Goal: Information Seeking & Learning: Learn about a topic

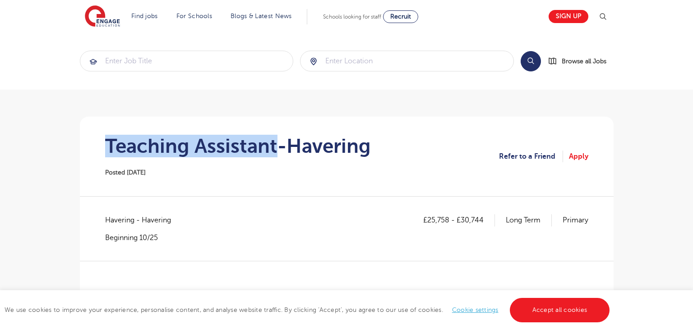
click at [116, 223] on span "Havering - Havering" at bounding box center [142, 220] width 75 height 12
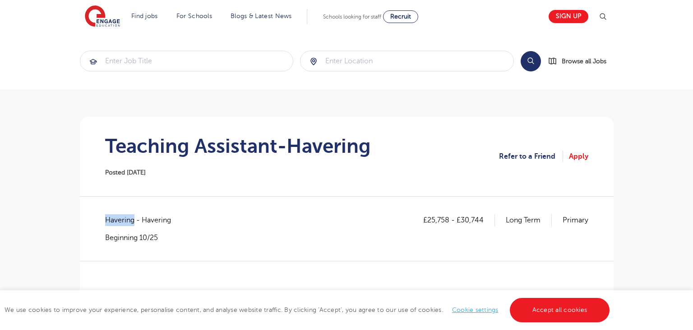
click at [116, 223] on span "Havering - Havering" at bounding box center [142, 220] width 75 height 12
copy span "Havering"
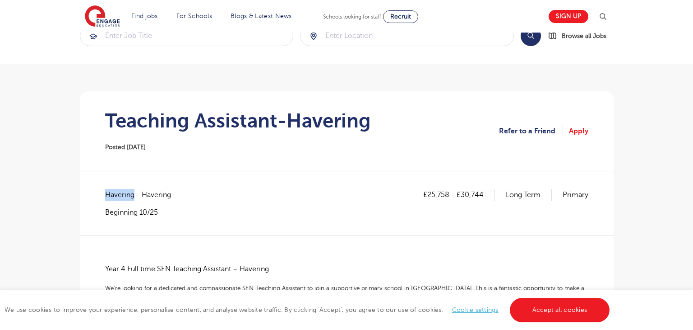
scroll to position [34, 0]
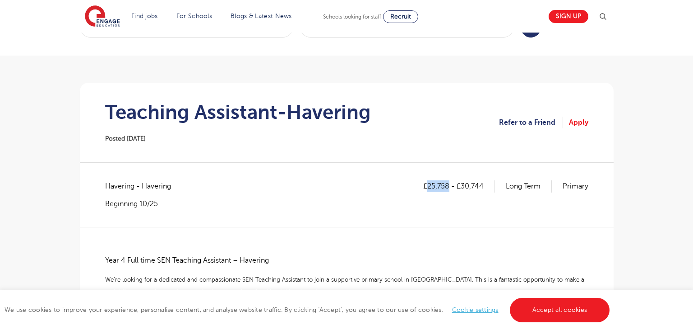
drag, startPoint x: 427, startPoint y: 187, endPoint x: 448, endPoint y: 187, distance: 20.8
click at [448, 187] on p "£25,758 - £30,744" at bounding box center [459, 186] width 72 height 12
copy p "25,758"
drag, startPoint x: 462, startPoint y: 186, endPoint x: 493, endPoint y: 186, distance: 30.7
click at [493, 186] on p "£25,758 - £30,744" at bounding box center [459, 186] width 72 height 12
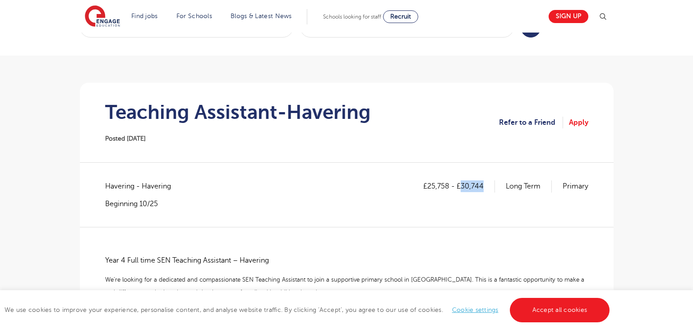
copy p "30,744"
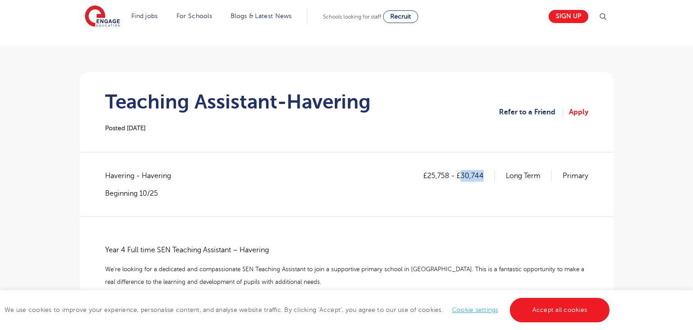
scroll to position [101, 0]
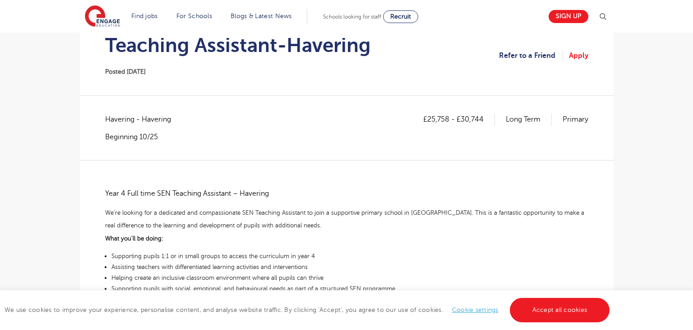
click at [107, 191] on p "Year 4 Full time SEN Teaching Assistant – Havering" at bounding box center [346, 193] width 483 height 13
click at [116, 199] on p "Year 4 Full time SEN Teaching Assistant – Havering" at bounding box center [346, 193] width 483 height 13
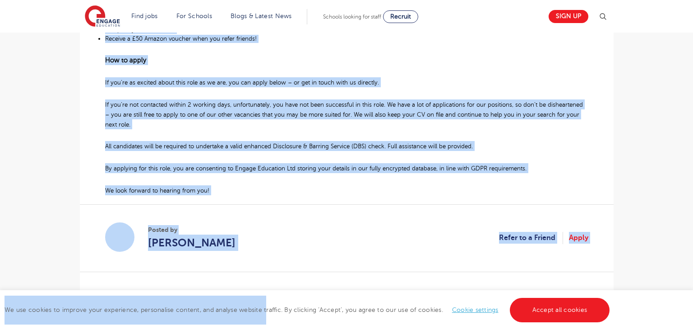
scroll to position [558, 0]
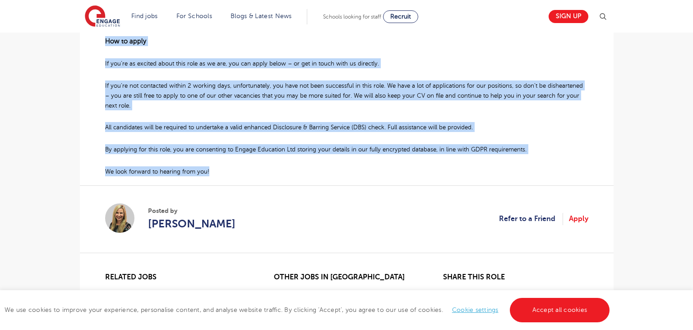
drag, startPoint x: 107, startPoint y: 193, endPoint x: 212, endPoint y: 174, distance: 107.3
copy div "Year 4 Full time SEN Teaching Assistant – Havering We’re looking for a dedicate…"
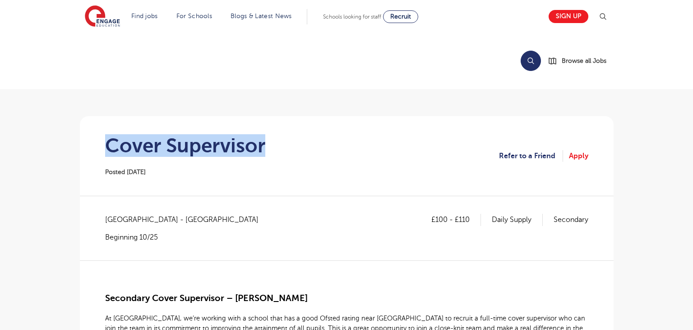
drag, startPoint x: 111, startPoint y: 151, endPoint x: 315, endPoint y: 139, distance: 204.4
click at [315, 139] on section "Cover Supervisor Posted 15/10/25 Refer to a Friend Apply" at bounding box center [347, 155] width 520 height 79
copy h1 "Cover Supervisor"
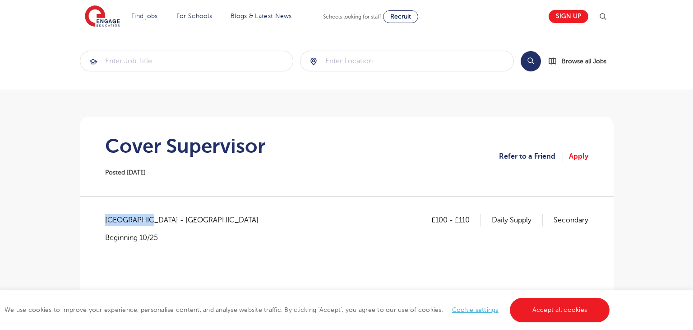
drag, startPoint x: 104, startPoint y: 221, endPoint x: 141, endPoint y: 220, distance: 36.6
copy span "[GEOGRAPHIC_DATA]"
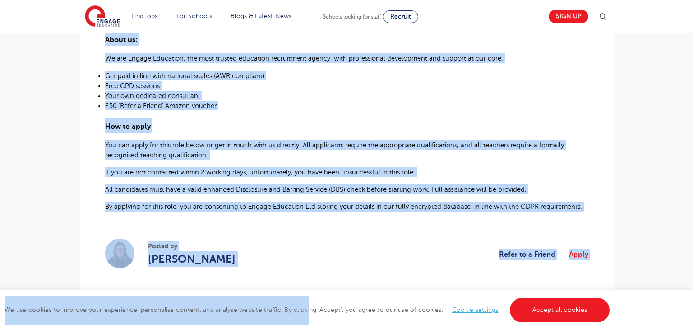
scroll to position [583, 0]
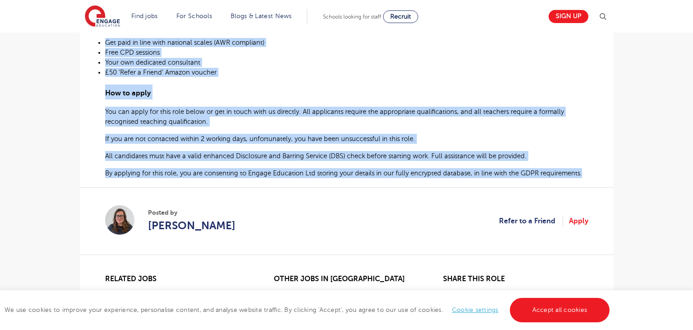
drag, startPoint x: 104, startPoint y: 155, endPoint x: 580, endPoint y: 167, distance: 476.4
copy div "Secondary Cover Supervisor – Hastings At Engage, we’re working with a school th…"
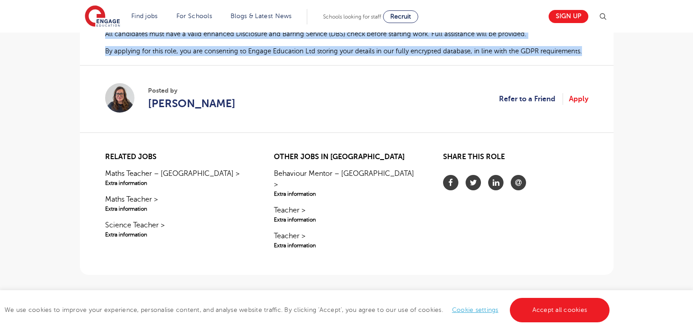
scroll to position [703, 0]
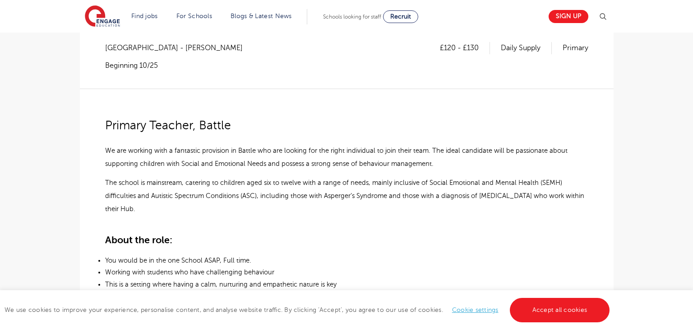
scroll to position [194, 0]
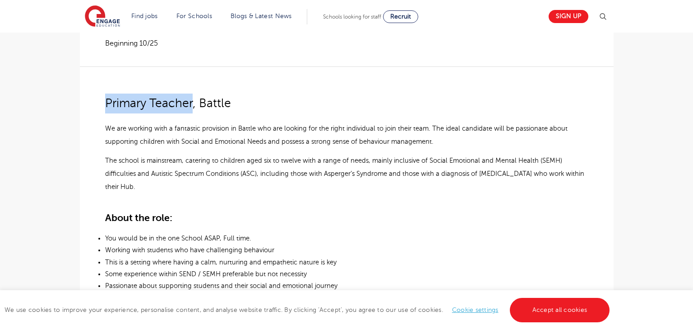
drag, startPoint x: 105, startPoint y: 104, endPoint x: 192, endPoint y: 104, distance: 87.1
click at [192, 104] on span "Primary Teacher, Battle" at bounding box center [168, 103] width 126 height 14
copy span "Primary Teacher"
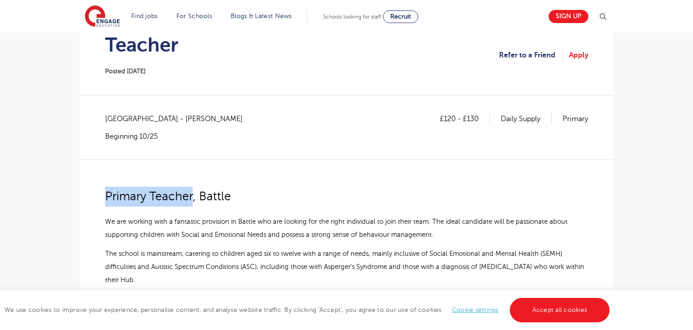
scroll to position [98, 0]
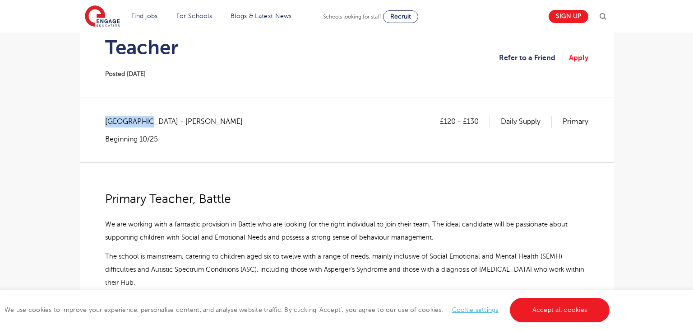
drag, startPoint x: 107, startPoint y: 118, endPoint x: 142, endPoint y: 121, distance: 34.4
click at [142, 121] on span "East Sussex - Rother" at bounding box center [178, 122] width 147 height 12
copy span "East Sussex"
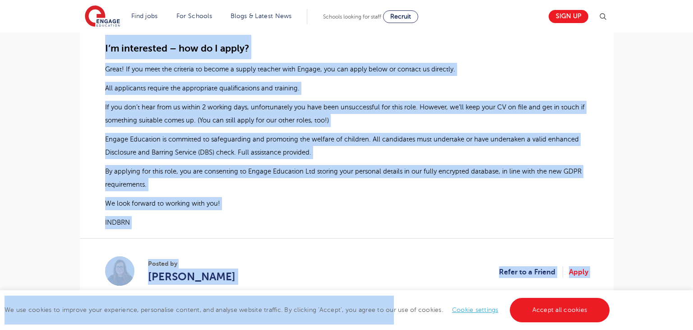
scroll to position [811, 0]
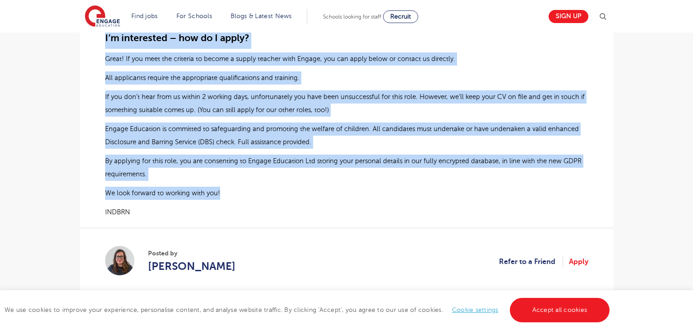
drag, startPoint x: 106, startPoint y: 197, endPoint x: 233, endPoint y: 180, distance: 128.5
copy div "Primary Teacher, Battle We are working with a fantastic provision in Battle who…"
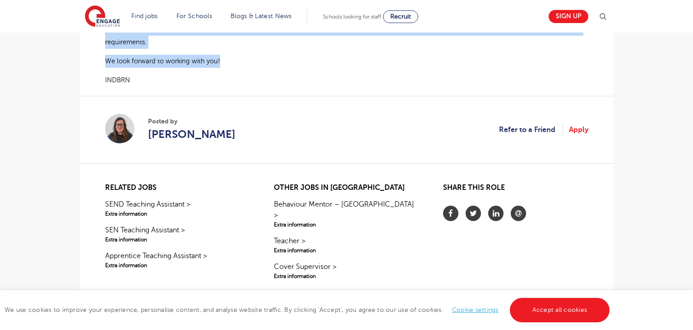
scroll to position [939, 0]
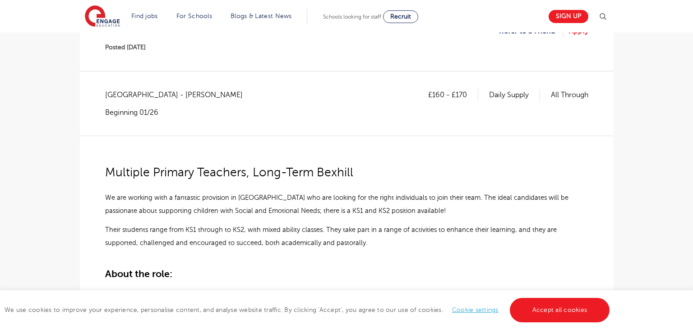
scroll to position [119, 0]
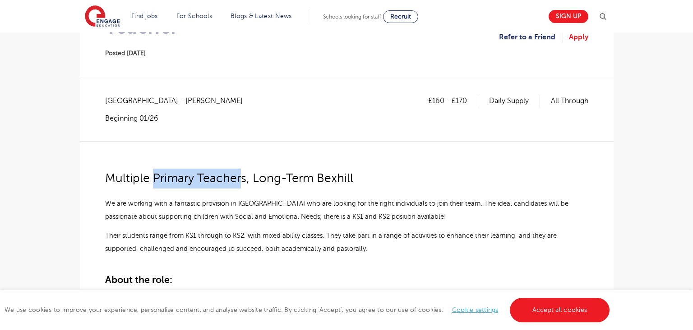
drag, startPoint x: 153, startPoint y: 177, endPoint x: 242, endPoint y: 183, distance: 89.1
click at [242, 183] on span "Multiple Primary Teachers, Long-Term Bexhill" at bounding box center [229, 178] width 248 height 14
copy span "Primary Teacher"
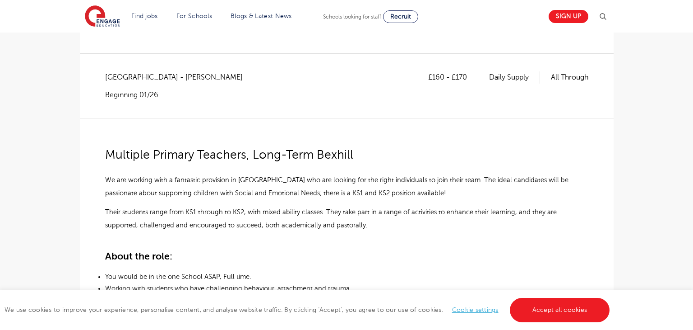
scroll to position [143, 0]
drag, startPoint x: 107, startPoint y: 154, endPoint x: 245, endPoint y: 162, distance: 137.4
click at [245, 162] on p "Multiple Primary Teachers, Long-Term Bexhill" at bounding box center [346, 154] width 483 height 20
copy span "Multiple Primary Teachers"
drag, startPoint x: 105, startPoint y: 78, endPoint x: 142, endPoint y: 76, distance: 37.1
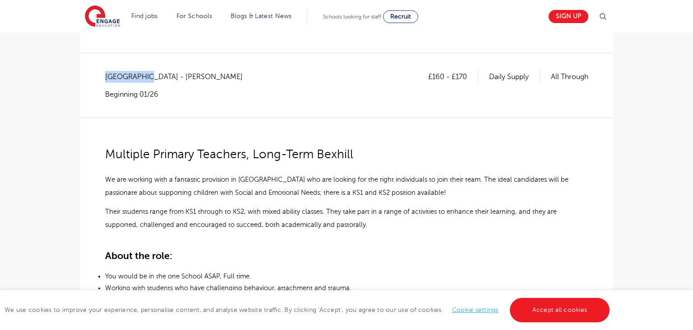
click at [142, 76] on span "East Sussex - Rother" at bounding box center [178, 77] width 147 height 12
copy span "East Sussex"
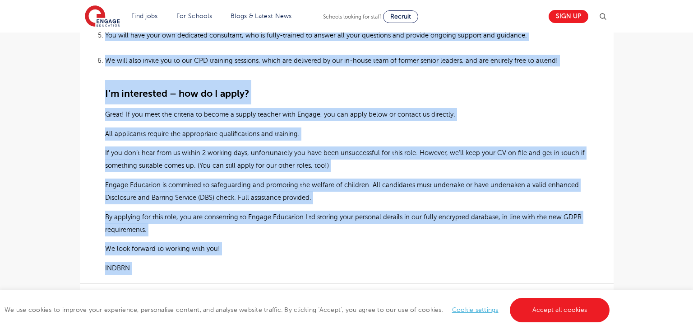
scroll to position [856, 0]
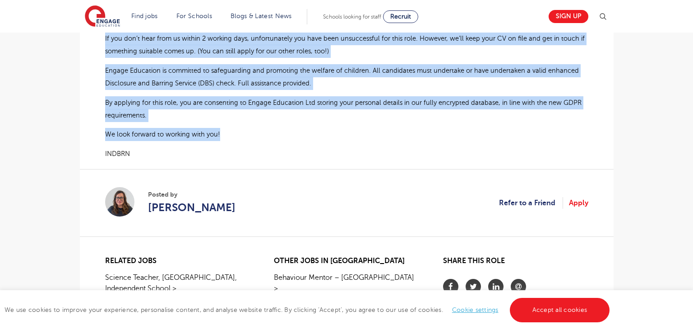
drag, startPoint x: 106, startPoint y: 153, endPoint x: 236, endPoint y: 127, distance: 132.6
copy div "Multiple Primary Teachers, Long-Term Bexhill We are working with a fantastic pr…"
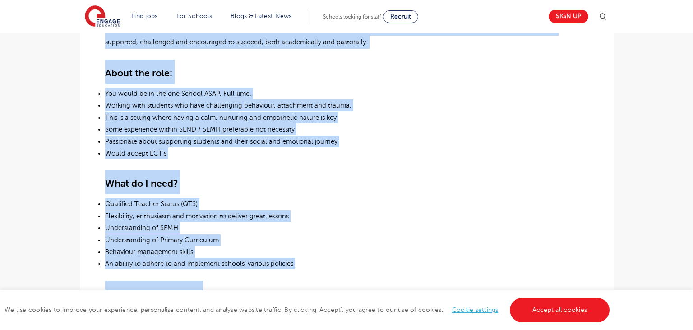
scroll to position [325, 0]
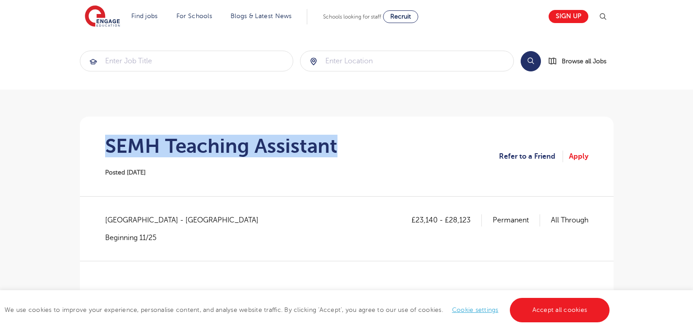
drag, startPoint x: 110, startPoint y: 144, endPoint x: 358, endPoint y: 146, distance: 248.3
click at [358, 146] on section "SEMH Teaching Assistant Posted 15/10/25 Refer to a Friend Apply" at bounding box center [347, 155] width 520 height 79
copy h1 "SEMH Teaching Assistant"
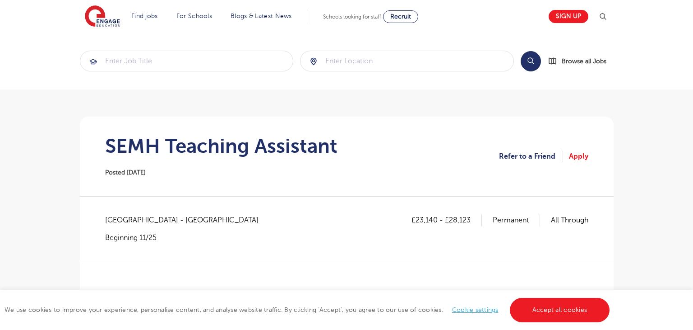
click at [106, 216] on span "Hertfordshire - St Albans" at bounding box center [186, 220] width 163 height 12
copy span "[GEOGRAPHIC_DATA]"
drag, startPoint x: 414, startPoint y: 218, endPoint x: 435, endPoint y: 215, distance: 20.4
click at [435, 215] on p "£23,140 - £28,123" at bounding box center [447, 220] width 70 height 12
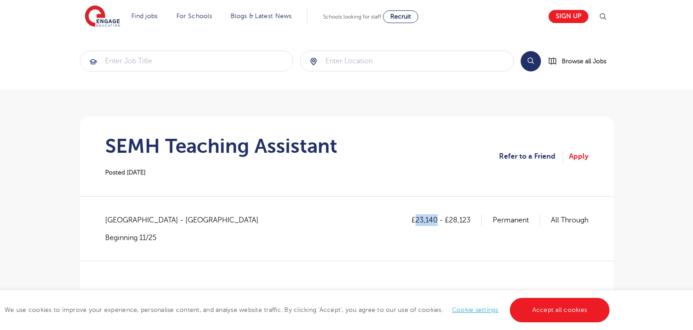
copy p "23,140"
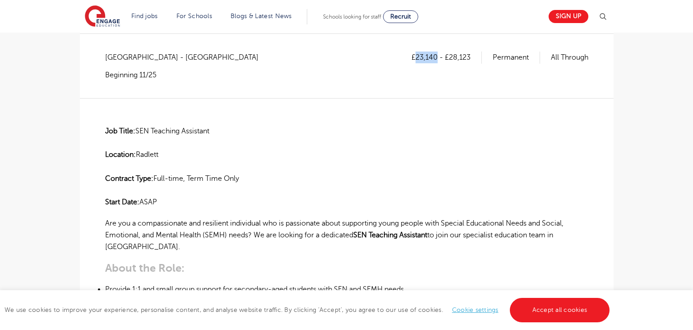
scroll to position [148, 0]
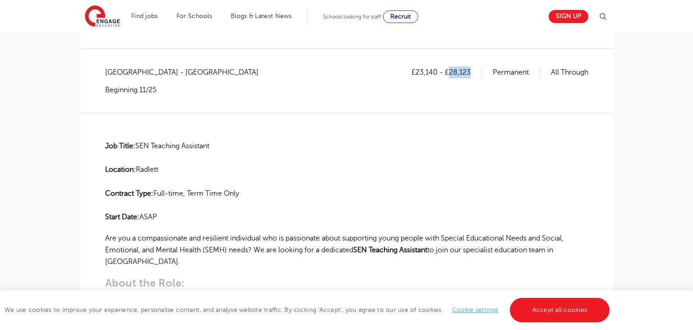
drag, startPoint x: 449, startPoint y: 71, endPoint x: 476, endPoint y: 70, distance: 26.6
click at [476, 70] on p "£23,140 - £28,123" at bounding box center [447, 72] width 70 height 12
copy p "28,123"
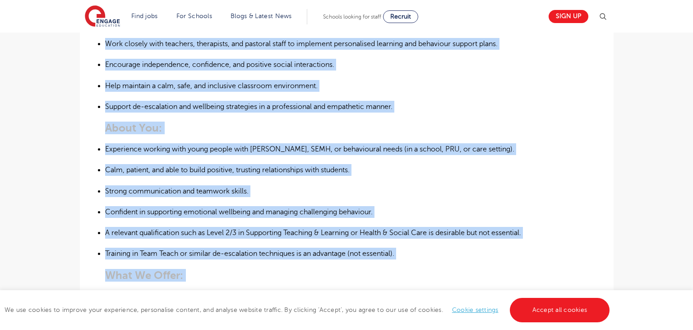
scroll to position [625, 0]
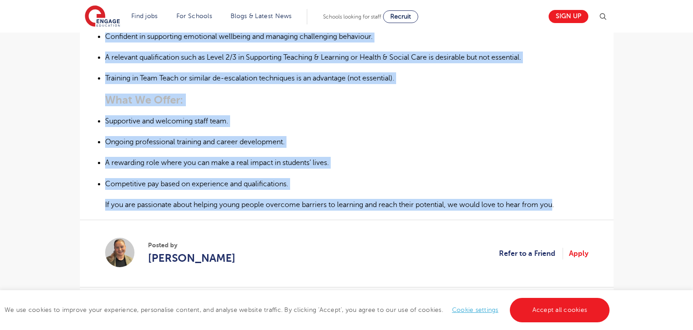
drag, startPoint x: 104, startPoint y: 143, endPoint x: 559, endPoint y: 201, distance: 458.7
copy div "Job Title: SEN Teaching Assistant Location: Radlett Contract Type: Full-time, T…"
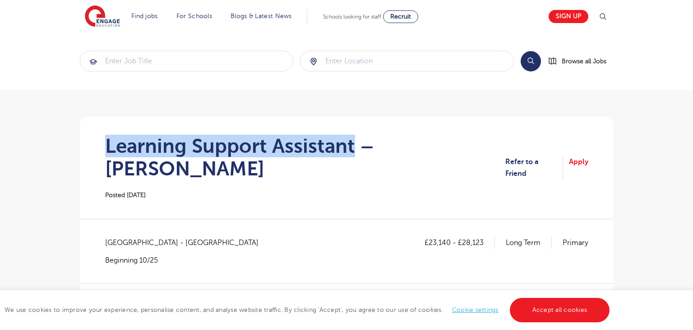
drag, startPoint x: 109, startPoint y: 150, endPoint x: 352, endPoint y: 145, distance: 242.9
click at [352, 145] on h1 "Learning Support Assistant – [PERSON_NAME]" at bounding box center [305, 157] width 401 height 45
copy h1 "Learning Support Assistant"
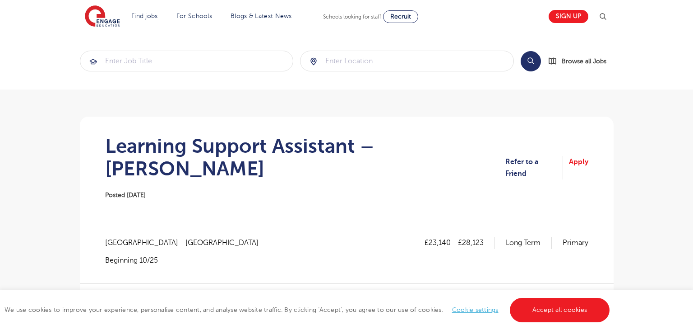
click at [119, 237] on span "[GEOGRAPHIC_DATA] - [GEOGRAPHIC_DATA]" at bounding box center [186, 243] width 163 height 12
copy span "[GEOGRAPHIC_DATA]"
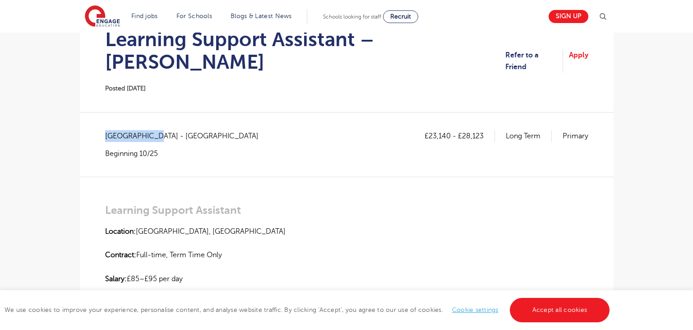
scroll to position [112, 0]
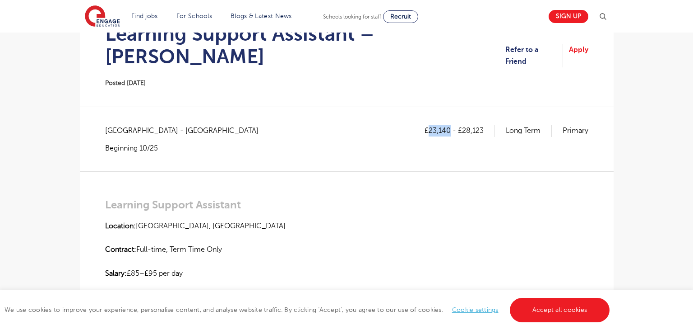
drag, startPoint x: 428, startPoint y: 105, endPoint x: 451, endPoint y: 105, distance: 22.6
click at [451, 125] on p "£23,140 - £28,123" at bounding box center [460, 131] width 70 height 12
copy p "23,140"
drag, startPoint x: 463, startPoint y: 107, endPoint x: 488, endPoint y: 106, distance: 24.9
click at [487, 125] on p "£23,140 - £28,123" at bounding box center [460, 131] width 70 height 12
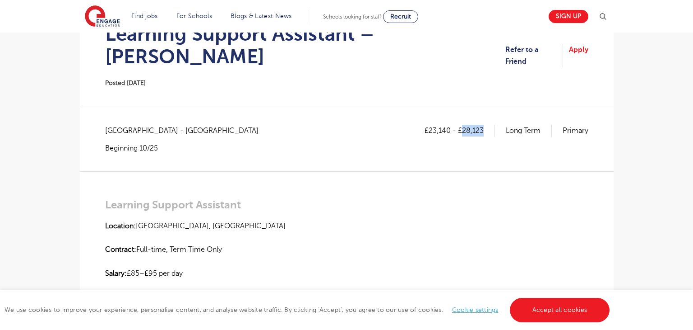
copy p "28,123"
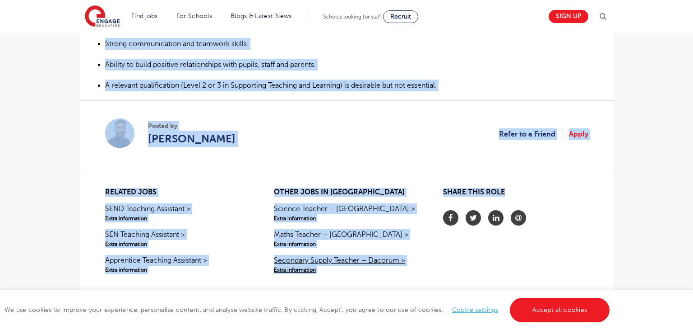
scroll to position [659, 0]
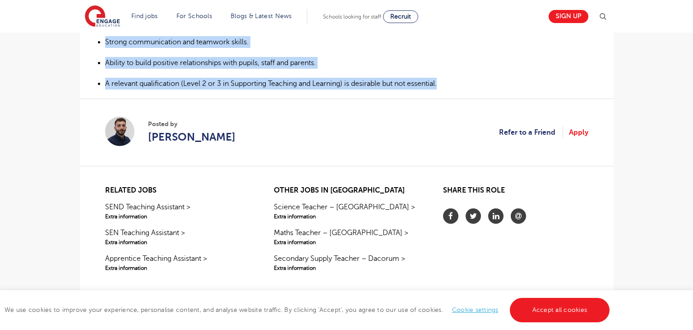
drag, startPoint x: 107, startPoint y: 180, endPoint x: 446, endPoint y: 60, distance: 360.2
copy div "Learning Support Assistant Location: Croxley, Hertfordshire Contract: Full-time…"
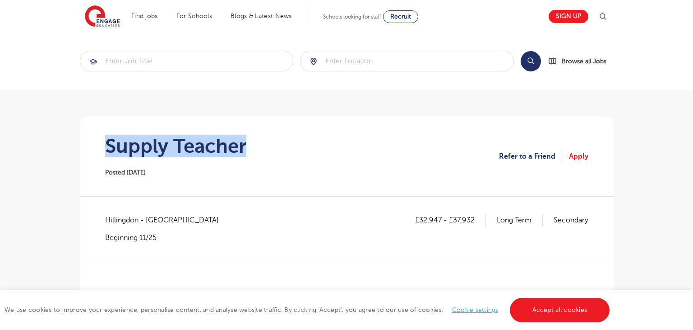
click at [252, 148] on section "Supply Teacher Posted [DATE] Refer to a Friend Apply" at bounding box center [347, 155] width 520 height 79
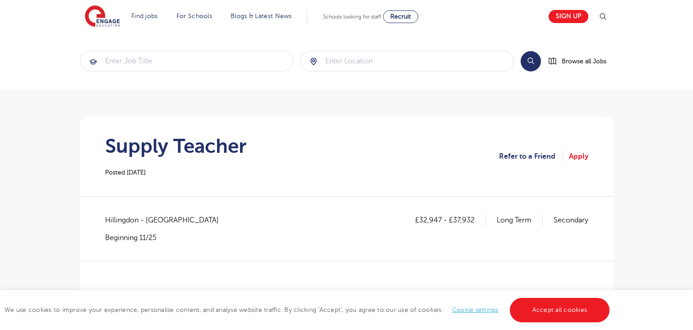
click at [125, 220] on span "Hillingdon - [GEOGRAPHIC_DATA]" at bounding box center [166, 220] width 123 height 12
click at [125, 220] on span "Hillingdon - Hillingdon" at bounding box center [166, 220] width 123 height 12
copy span "Hillingdon"
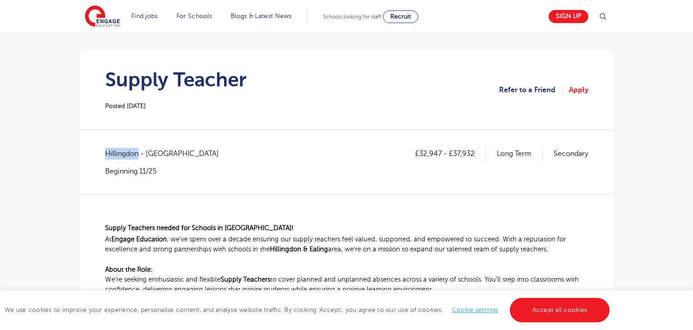
scroll to position [96, 0]
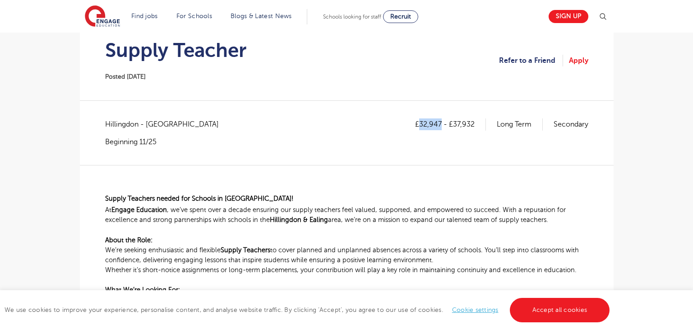
drag, startPoint x: 419, startPoint y: 125, endPoint x: 440, endPoint y: 123, distance: 20.4
click at [440, 123] on p "£32,947 - £37,932" at bounding box center [450, 124] width 71 height 12
copy p "32,947"
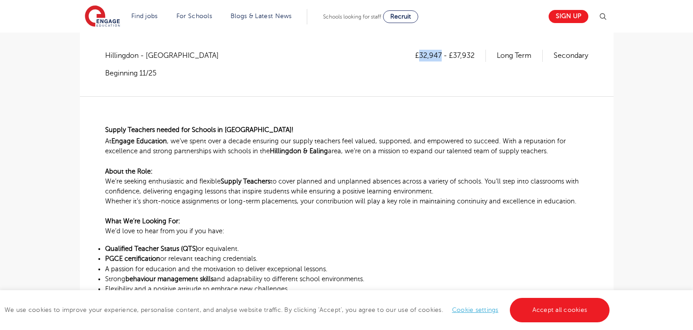
scroll to position [163, 0]
drag, startPoint x: 453, startPoint y: 56, endPoint x: 477, endPoint y: 58, distance: 24.5
click at [477, 58] on p "£32,947 - £37,932" at bounding box center [450, 57] width 71 height 12
copy p "37,932"
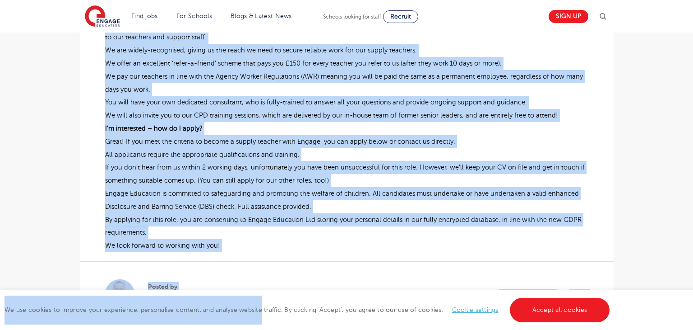
scroll to position [574, 0]
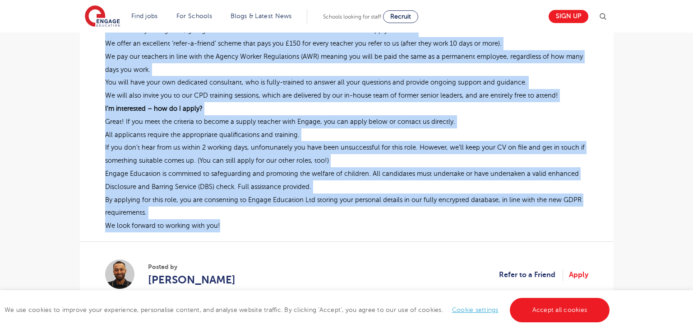
drag, startPoint x: 105, startPoint y: 130, endPoint x: 237, endPoint y: 226, distance: 163.8
copy div "Supply Teachers needed for Schools in North West London! At Engage Education , …"
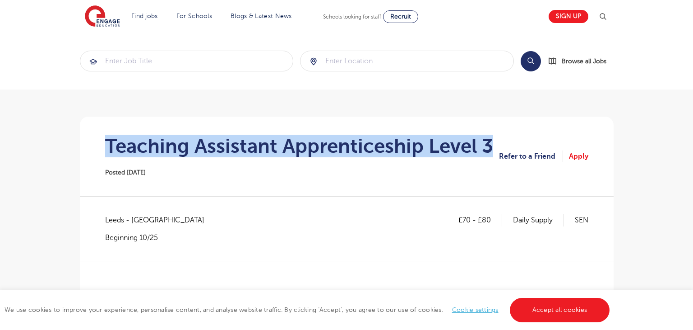
drag, startPoint x: 107, startPoint y: 146, endPoint x: 491, endPoint y: 144, distance: 384.1
click at [491, 144] on h1 "Teaching Assistant Apprenticeship Level 3" at bounding box center [299, 146] width 388 height 23
copy h1 "Teaching Assistant Apprenticeship Level 3"
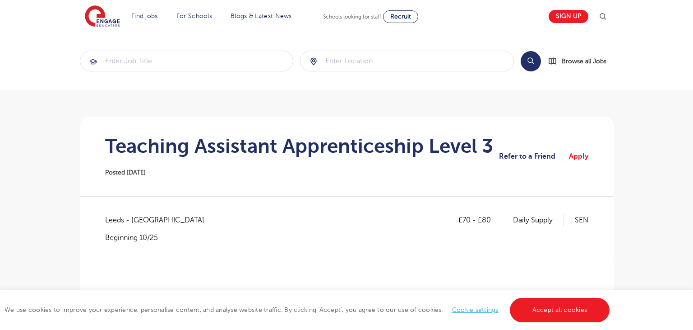
click at [117, 218] on span "Leeds - Leeds" at bounding box center [159, 220] width 108 height 12
copy span "Leeds"
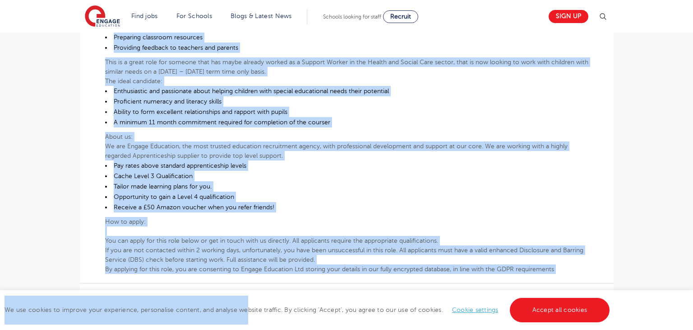
scroll to position [466, 0]
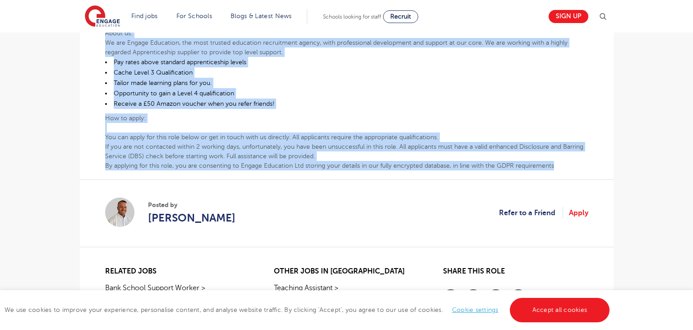
drag, startPoint x: 105, startPoint y: 201, endPoint x: 558, endPoint y: 162, distance: 454.4
copy div "Whether you have recently left education or are looking for a career change, a …"
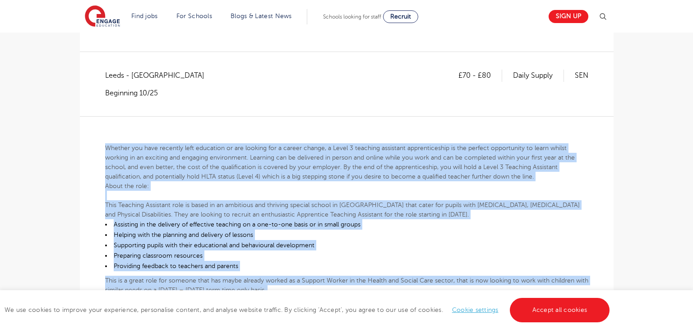
scroll to position [105, 0]
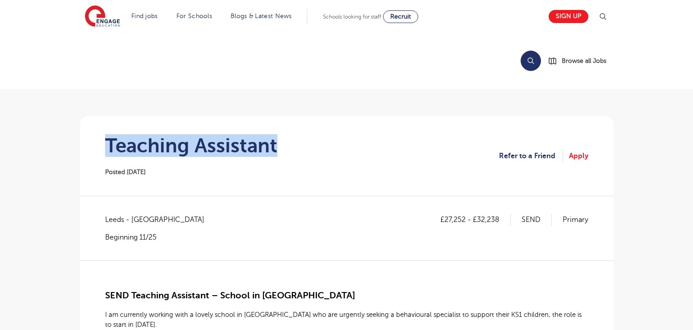
drag, startPoint x: 96, startPoint y: 143, endPoint x: 309, endPoint y: 147, distance: 213.1
click at [309, 147] on section "Teaching Assistant Posted 15/10/25 Refer to a Friend Apply" at bounding box center [347, 155] width 520 height 79
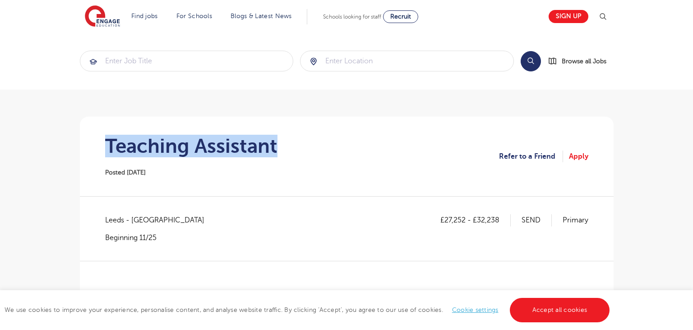
copy h1 "Teaching Assistant"
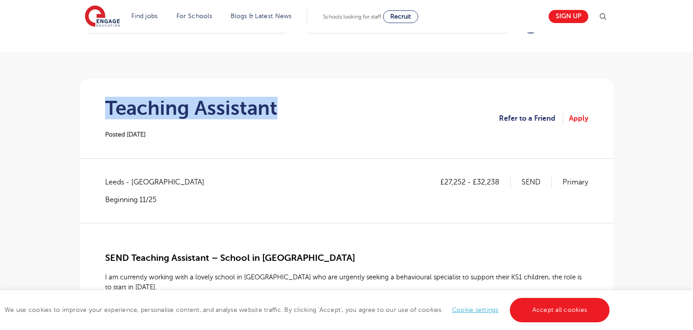
scroll to position [60, 0]
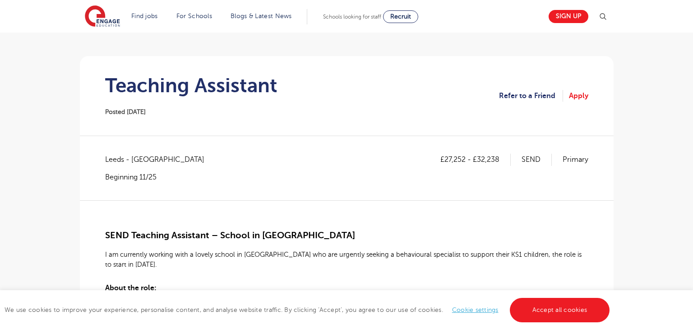
click at [119, 161] on span "Leeds - Leeds" at bounding box center [159, 159] width 108 height 12
copy span "Leeds"
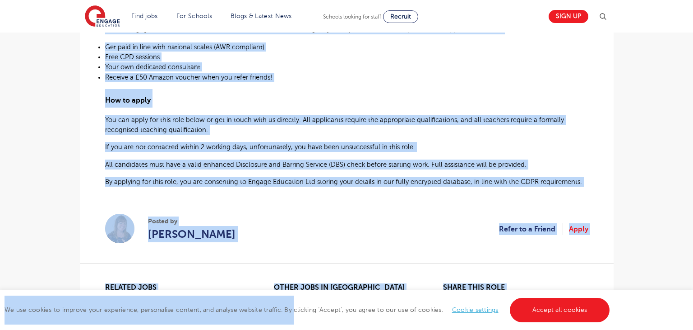
scroll to position [514, 0]
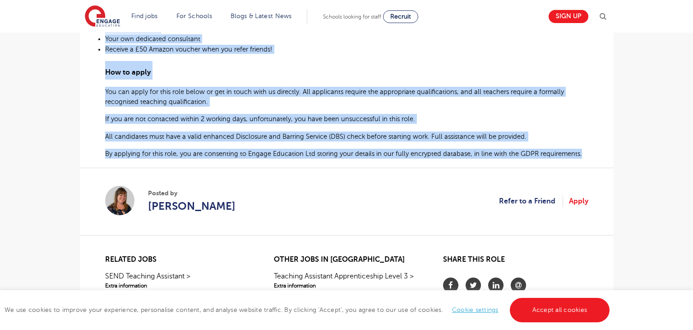
drag, startPoint x: 106, startPoint y: 196, endPoint x: 599, endPoint y: 154, distance: 495.2
copy div "SEND Teaching Assistant – School in Morley I am currently working with a lovely…"
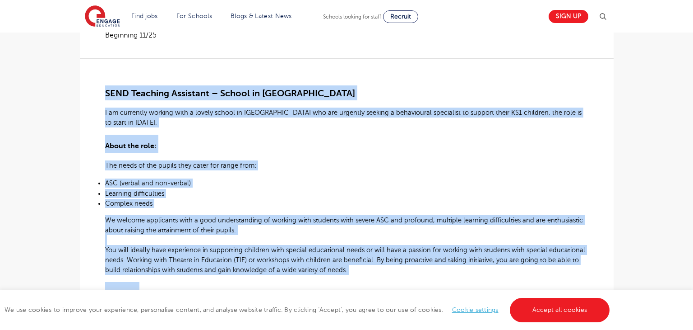
scroll to position [107, 0]
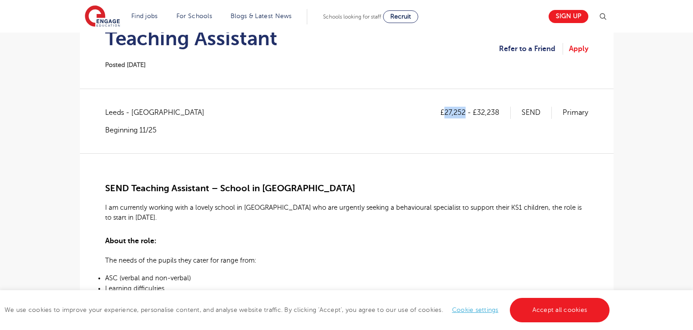
drag, startPoint x: 444, startPoint y: 112, endPoint x: 467, endPoint y: 110, distance: 23.1
click at [467, 110] on p "£27,252 - £32,238" at bounding box center [476, 113] width 70 height 12
copy p "27,252"
drag, startPoint x: 478, startPoint y: 111, endPoint x: 501, endPoint y: 112, distance: 22.6
click at [501, 112] on p "£27,252 - £32,238" at bounding box center [476, 113] width 70 height 12
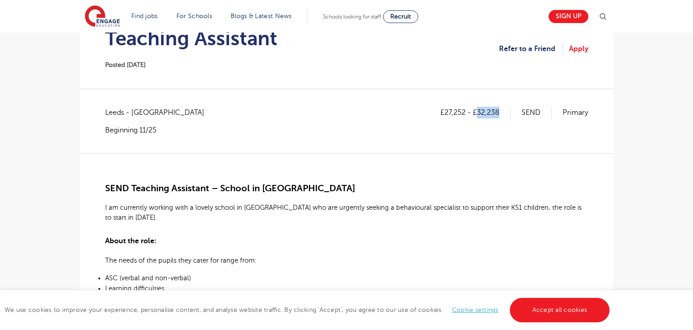
copy p "32,238"
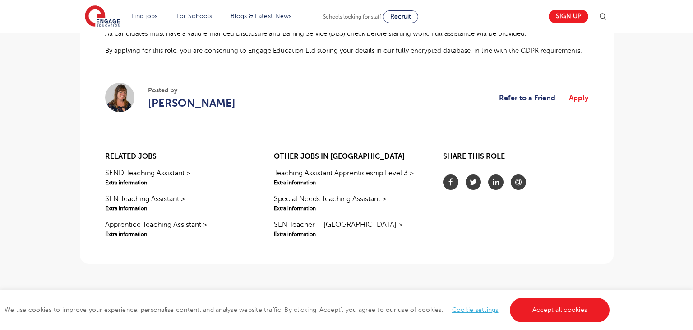
scroll to position [504, 0]
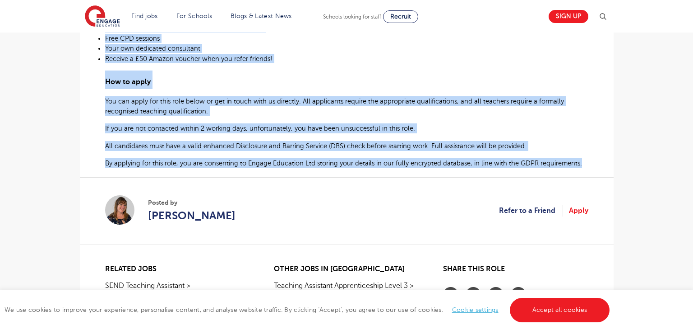
drag, startPoint x: 106, startPoint y: 181, endPoint x: 582, endPoint y: 163, distance: 476.6
copy div "SEND Teaching Assistant – School in Morley I am currently working with a lovely…"
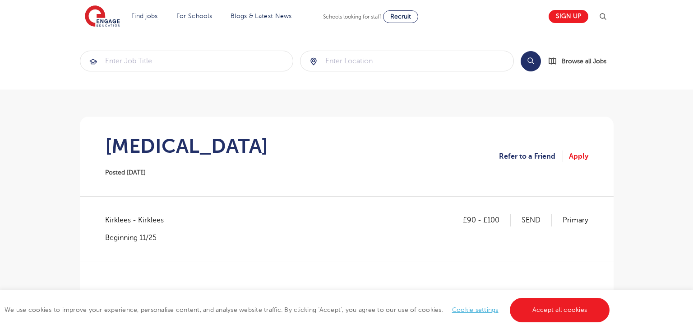
click at [115, 218] on span "Kirklees - Kirklees" at bounding box center [139, 220] width 68 height 12
copy span "Kirklees"
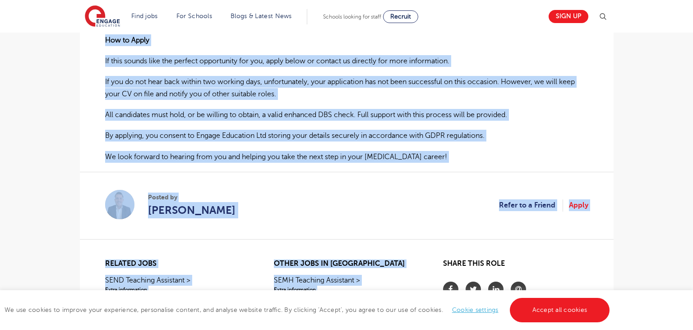
scroll to position [755, 0]
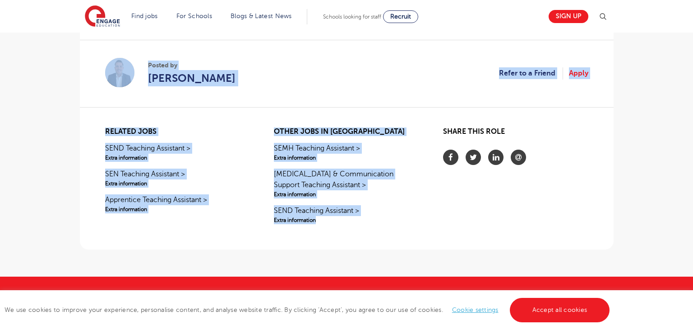
drag, startPoint x: 106, startPoint y: 97, endPoint x: 507, endPoint y: 36, distance: 405.9
copy div "Speech and Language Therapist – Huddersfield Primary School Engage Education is…"
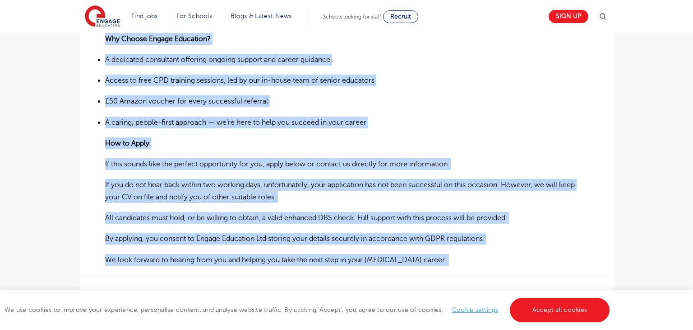
scroll to position [679, 0]
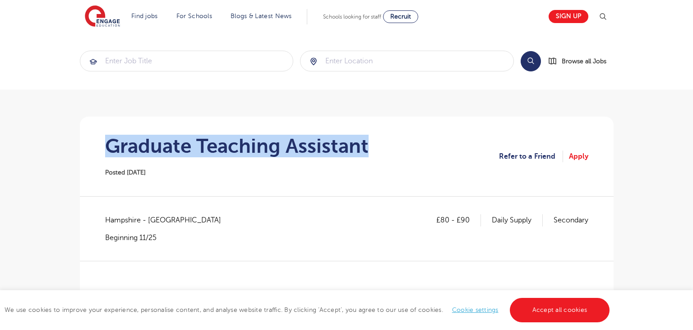
drag, startPoint x: 105, startPoint y: 139, endPoint x: 375, endPoint y: 133, distance: 270.0
click at [375, 133] on section "Graduate Teaching Assistant Posted [DATE] Refer to a Friend Apply" at bounding box center [347, 155] width 520 height 79
copy h1 "Graduate Teaching Assistant"
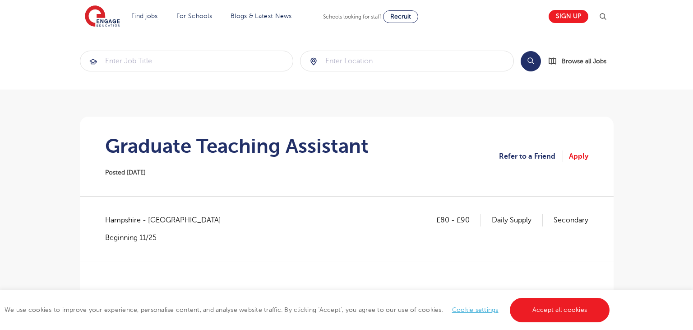
click at [129, 219] on span "Hampshire - [GEOGRAPHIC_DATA]" at bounding box center [167, 220] width 125 height 12
copy span "[GEOGRAPHIC_DATA]"
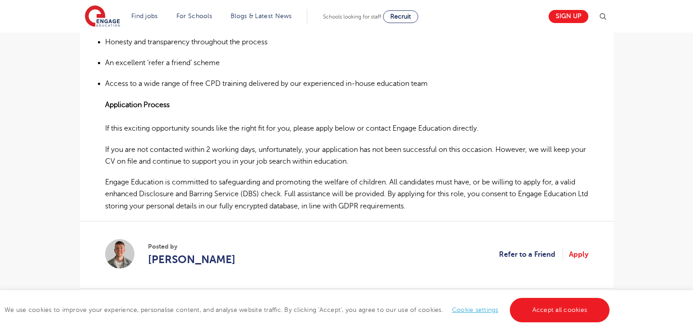
scroll to position [692, 0]
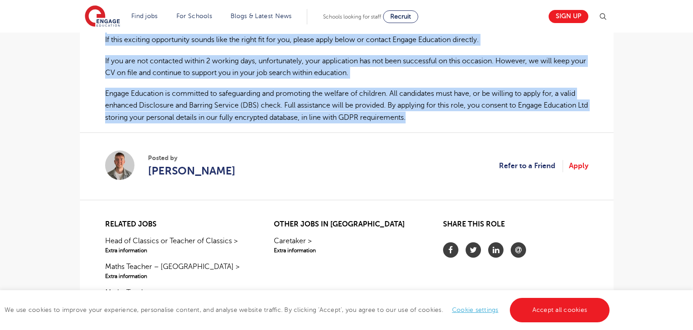
drag, startPoint x: 104, startPoint y: 191, endPoint x: 427, endPoint y: 120, distance: 331.1
copy div "Loremips Dolorsit Ametconse – Adipiscing Elitse Doeiusmod te incididun utlabore…"
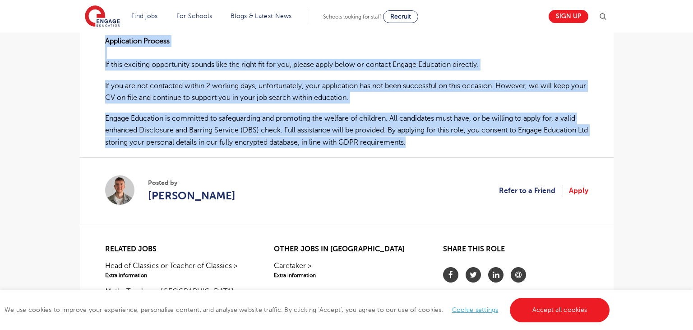
scroll to position [663, 0]
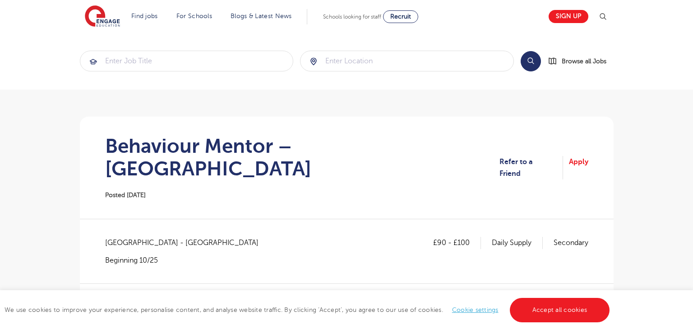
click at [123, 150] on h1 "Behaviour Mentor – Heathfield" at bounding box center [302, 157] width 395 height 45
click at [106, 146] on h1 "Behaviour Mentor – Heathfield" at bounding box center [302, 157] width 395 height 45
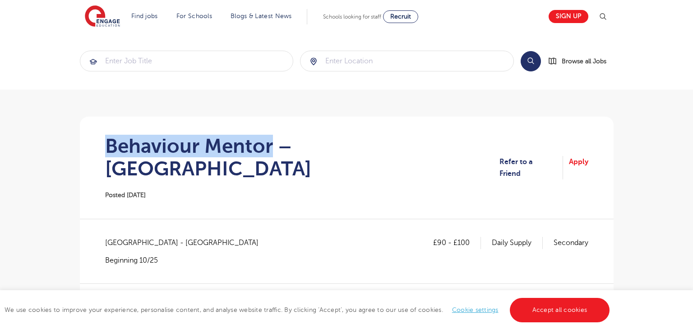
drag, startPoint x: 106, startPoint y: 146, endPoint x: 244, endPoint y: 149, distance: 138.1
click at [244, 149] on h1 "Behaviour Mentor – Heathfield" at bounding box center [302, 157] width 395 height 45
copy h1 "Behaviour Mentor"
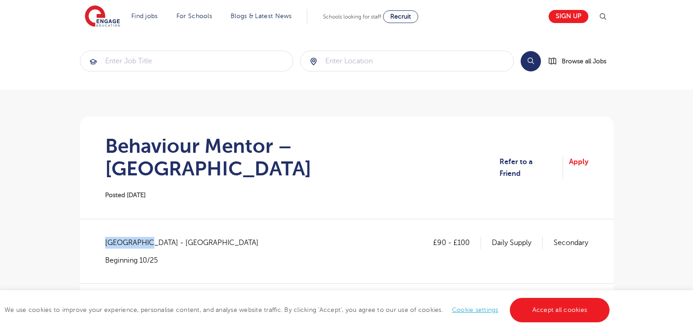
drag, startPoint x: 106, startPoint y: 218, endPoint x: 141, endPoint y: 217, distance: 35.2
click at [141, 237] on span "East Sussex - Wealden" at bounding box center [186, 243] width 163 height 12
copy span "East Sussex"
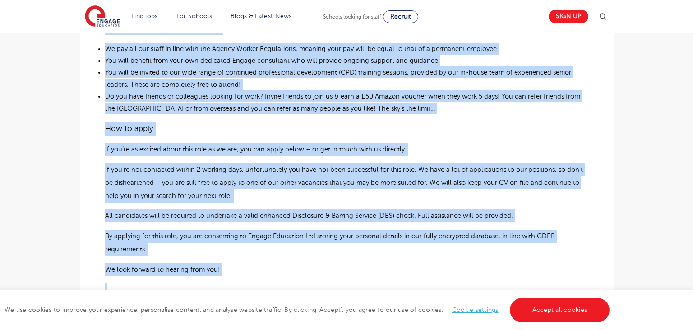
scroll to position [816, 0]
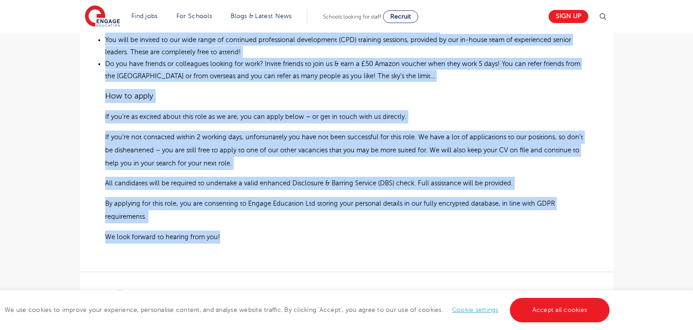
drag, startPoint x: 104, startPoint y: 121, endPoint x: 230, endPoint y: 213, distance: 155.6
copy div "Positive Behaviour Mentor Required – School in Heathfield An established indepe…"
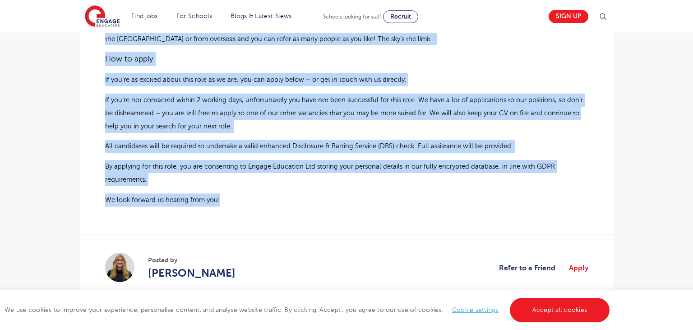
scroll to position [861, 0]
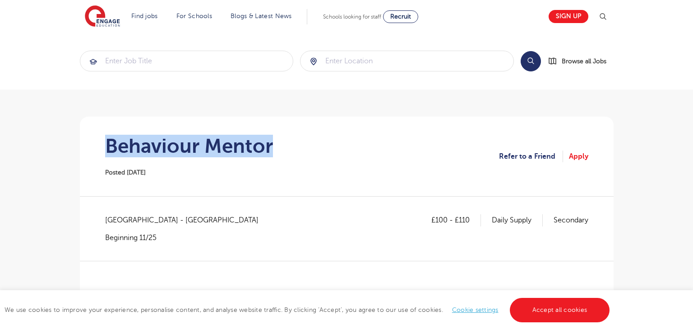
drag, startPoint x: 108, startPoint y: 147, endPoint x: 295, endPoint y: 145, distance: 186.9
click at [295, 145] on section "Behaviour Mentor Posted 15/10/25 Refer to a Friend Apply" at bounding box center [347, 155] width 520 height 79
copy h1 "Behaviour Mentor"
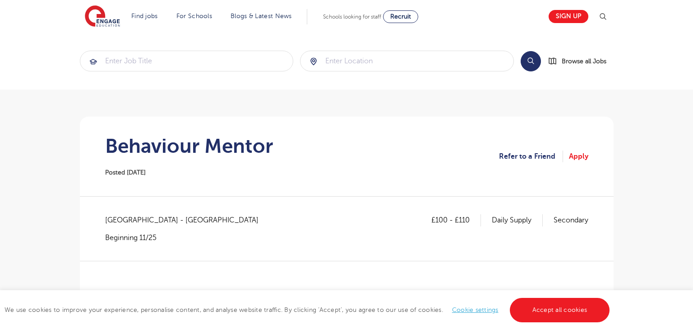
click at [122, 219] on span "Portsmouth - Portsmouth" at bounding box center [186, 220] width 163 height 12
copy span "Portsmouth"
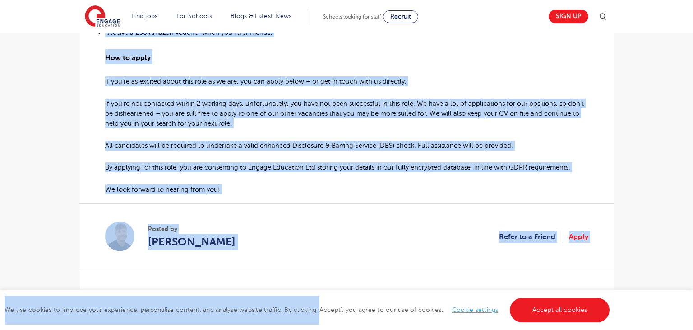
scroll to position [703, 0]
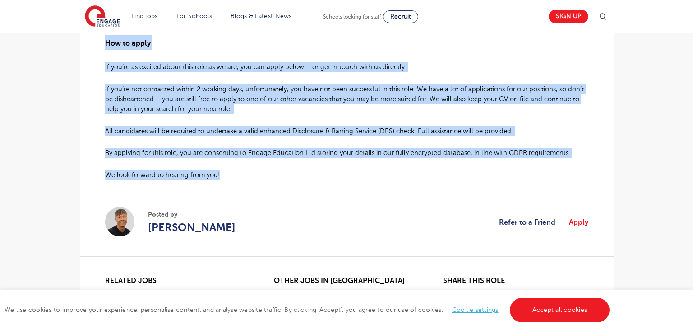
drag, startPoint x: 105, startPoint y: 156, endPoint x: 233, endPoint y: 164, distance: 128.5
copy div "Behaviour Mentor Required for SEMH School in Portsmouth About the role: This Be…"
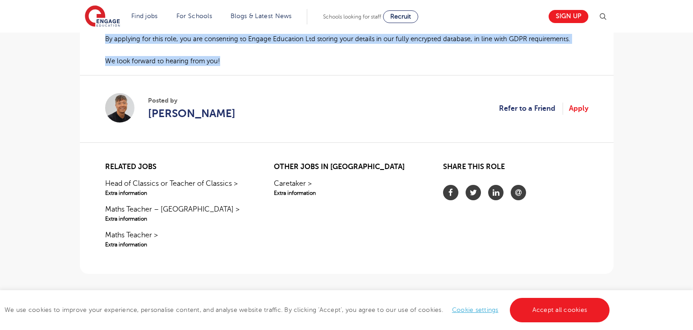
scroll to position [815, 0]
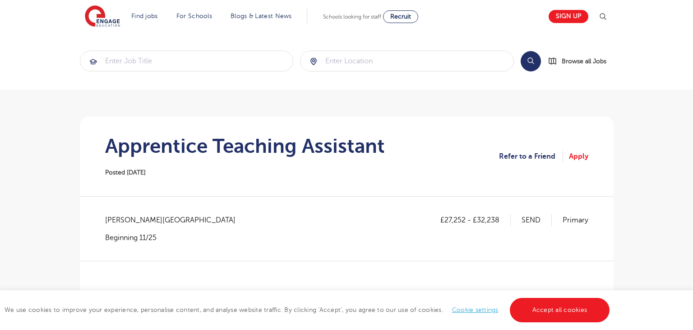
drag, startPoint x: 106, startPoint y: 148, endPoint x: 395, endPoint y: 158, distance: 289.1
click at [395, 158] on section "Apprentice Teaching Assistant Posted [DATE] Refer to a Friend Apply" at bounding box center [347, 155] width 520 height 79
click at [328, 175] on div "Apprentice Teaching Assistant Posted [DATE]" at bounding box center [245, 156] width 280 height 43
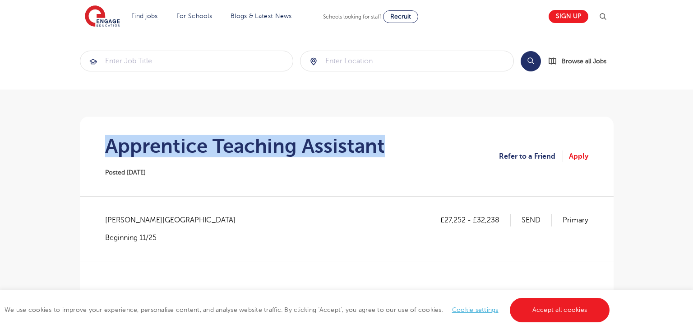
drag, startPoint x: 108, startPoint y: 148, endPoint x: 436, endPoint y: 151, distance: 327.7
click at [436, 151] on section "Apprentice Teaching Assistant Posted 15/10/25 Refer to a Friend Apply" at bounding box center [347, 155] width 520 height 79
copy h1 "Apprentice Teaching Assistant"
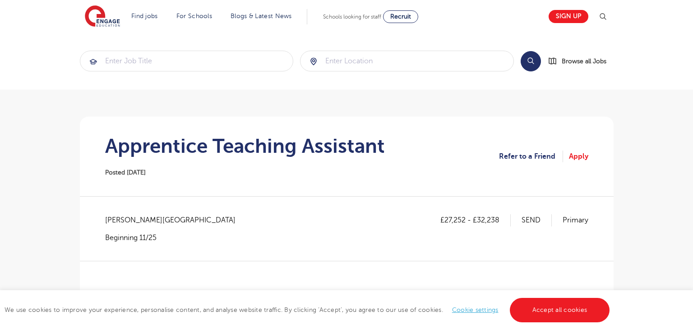
click at [123, 218] on span "Bradford - Bradford" at bounding box center [174, 220] width 139 height 12
copy span "Bradford"
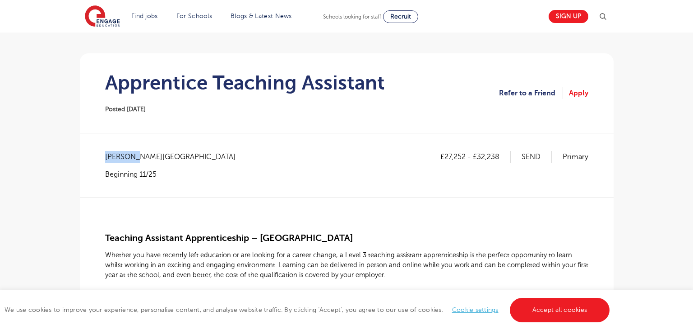
scroll to position [85, 0]
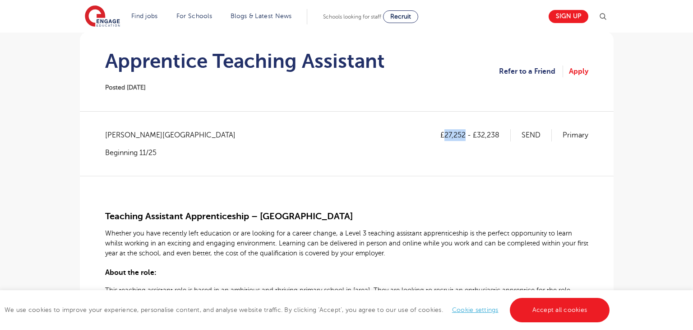
drag, startPoint x: 446, startPoint y: 134, endPoint x: 464, endPoint y: 134, distance: 18.1
click at [464, 134] on p "£27,252 - £32,238" at bounding box center [476, 135] width 70 height 12
copy p "27,252"
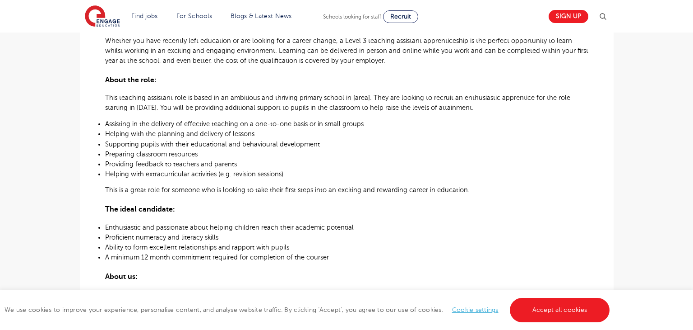
scroll to position [12, 0]
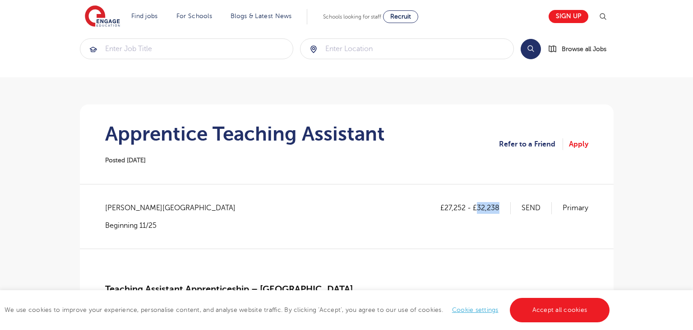
drag, startPoint x: 478, startPoint y: 205, endPoint x: 501, endPoint y: 211, distance: 23.3
click at [501, 211] on p "£27,252 - £32,238" at bounding box center [476, 208] width 70 height 12
copy p "32,238"
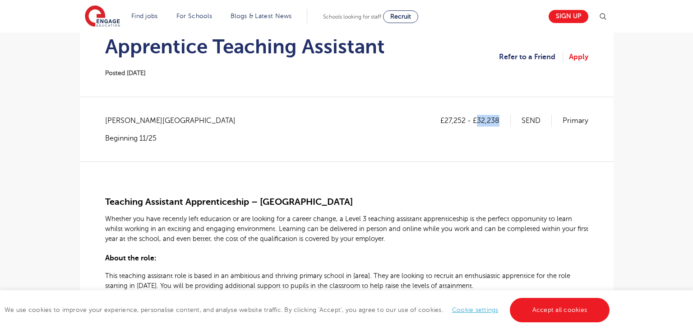
scroll to position [110, 0]
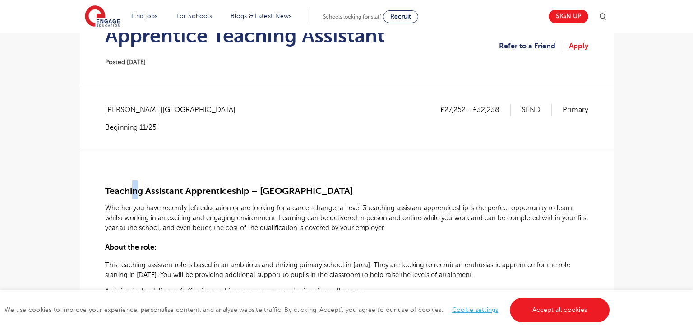
click at [140, 194] on span "Teaching Assistant Apprenticeship – Primary School" at bounding box center [229, 191] width 248 height 10
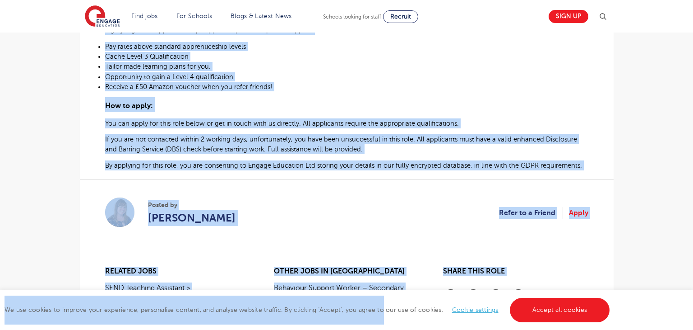
scroll to position [555, 0]
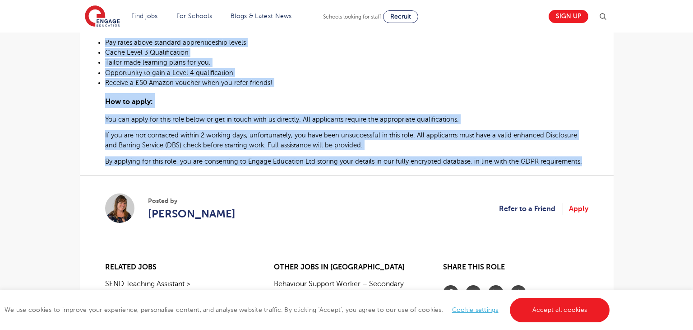
drag, startPoint x: 105, startPoint y: 190, endPoint x: 594, endPoint y: 167, distance: 490.3
copy div "Teaching Assistant Apprenticeship – Primary School Whether you have recently le…"
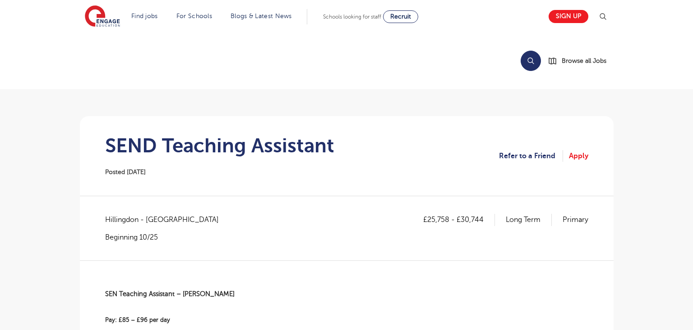
drag, startPoint x: 109, startPoint y: 148, endPoint x: 285, endPoint y: 150, distance: 176.5
click at [162, 149] on h1 "SEND Teaching Assistant" at bounding box center [219, 145] width 229 height 23
click at [335, 157] on section "SEND Teaching Assistant Posted 15/10/25 Refer to a Friend Apply" at bounding box center [347, 155] width 520 height 79
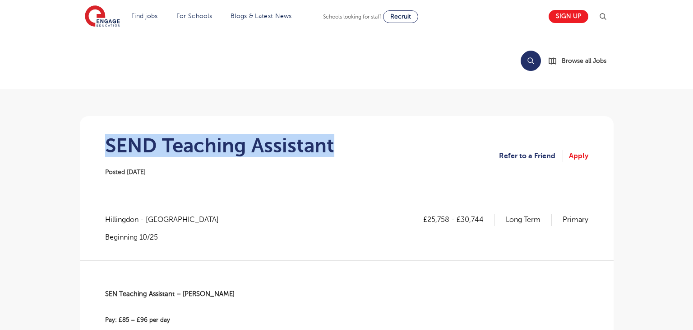
drag, startPoint x: 108, startPoint y: 144, endPoint x: 403, endPoint y: 149, distance: 294.8
click at [403, 149] on section "SEND Teaching Assistant Posted 15/10/25 Refer to a Friend Apply" at bounding box center [347, 155] width 520 height 79
copy h1 "SEND Teaching Assistant"
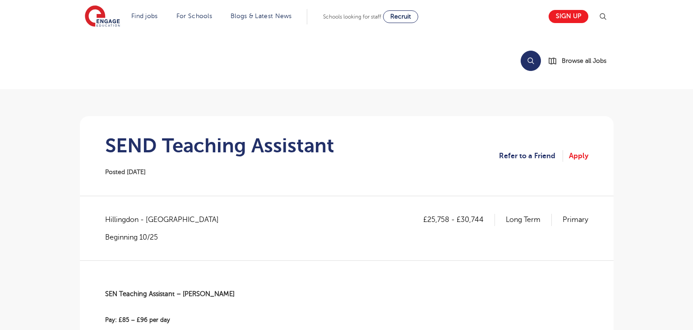
click at [124, 218] on span "Hillingdon - Hillingdon" at bounding box center [166, 220] width 123 height 12
copy span "Hillingdon"
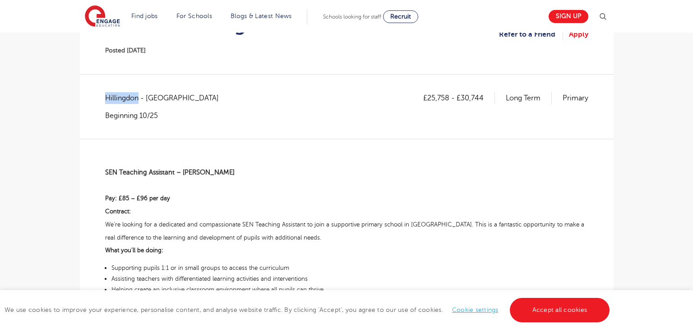
scroll to position [121, 0]
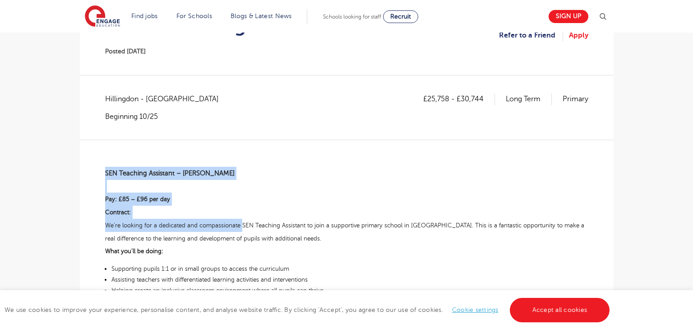
drag, startPoint x: 106, startPoint y: 173, endPoint x: 243, endPoint y: 225, distance: 147.1
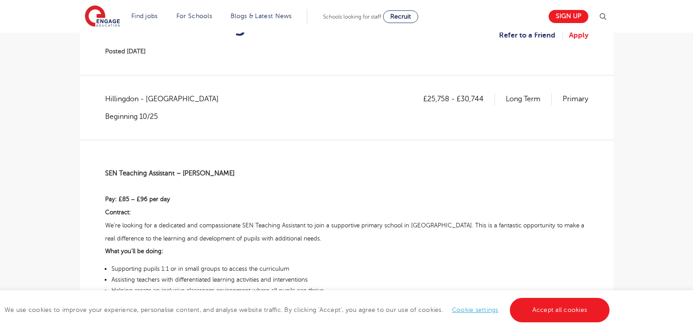
click at [288, 222] on span "We’re looking for a dedicated and compassionate SEN Teaching Assistant to join …" at bounding box center [344, 232] width 479 height 20
drag, startPoint x: 430, startPoint y: 97, endPoint x: 451, endPoint y: 97, distance: 21.2
click at [451, 97] on p "£25,758 - £30,744" at bounding box center [459, 99] width 72 height 12
click at [450, 125] on div "£25,758 - £30,744 Long Term Primary Hillingdon - Hillingdon Beginning 10/25" at bounding box center [346, 116] width 483 height 46
drag, startPoint x: 429, startPoint y: 98, endPoint x: 448, endPoint y: 95, distance: 19.6
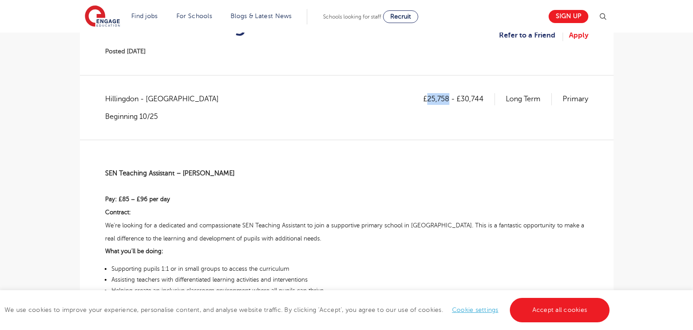
click at [448, 95] on p "£25,758 - £30,744" at bounding box center [459, 99] width 72 height 12
copy p "25,758"
drag, startPoint x: 462, startPoint y: 98, endPoint x: 484, endPoint y: 103, distance: 23.2
click at [484, 103] on p "£25,758 - £30,744" at bounding box center [459, 99] width 72 height 12
copy p "30,744"
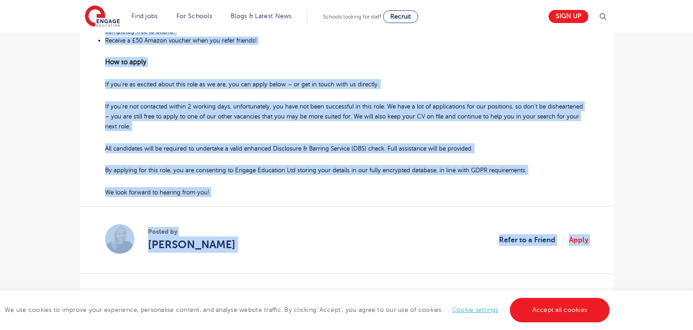
scroll to position [623, 0]
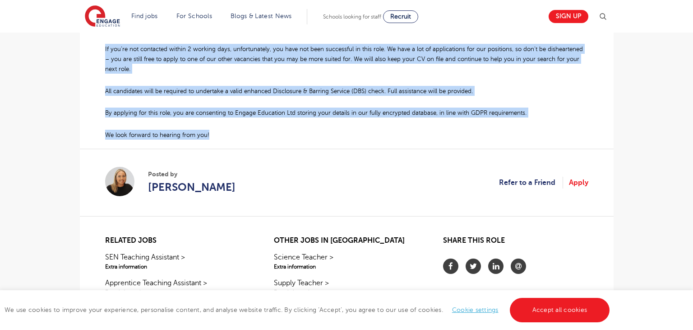
drag, startPoint x: 105, startPoint y: 171, endPoint x: 215, endPoint y: 130, distance: 117.5
copy div "SEN Teaching Assistant – West Drayton Pay: £85 – £96 per day ​ Contract: We’re …"
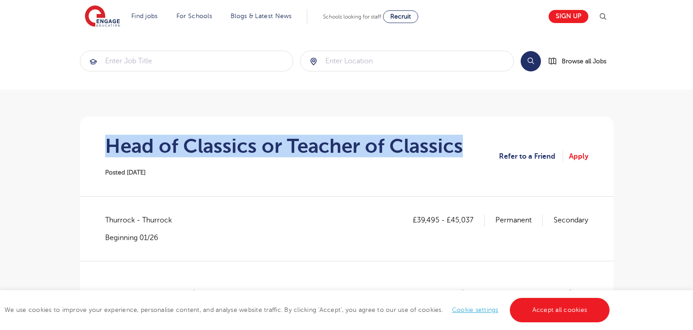
drag, startPoint x: 107, startPoint y: 148, endPoint x: 463, endPoint y: 152, distance: 355.7
click at [463, 152] on section "Head of Classics or Teacher of Classics Posted 15/10/25 Refer to a Friend Apply" at bounding box center [347, 155] width 520 height 79
copy h1 "Head of Classics or Teacher of Classics"
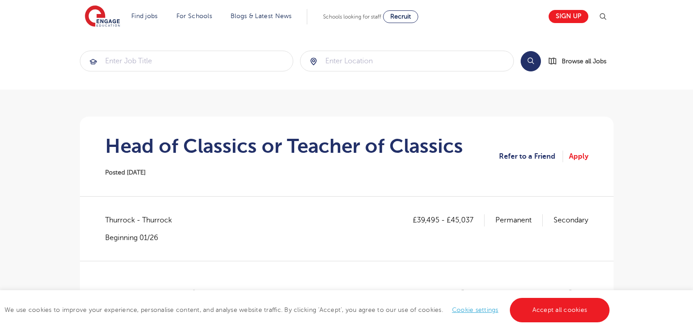
click at [118, 223] on span "Thurrock - Thurrock" at bounding box center [143, 220] width 76 height 12
copy span "Thurrock"
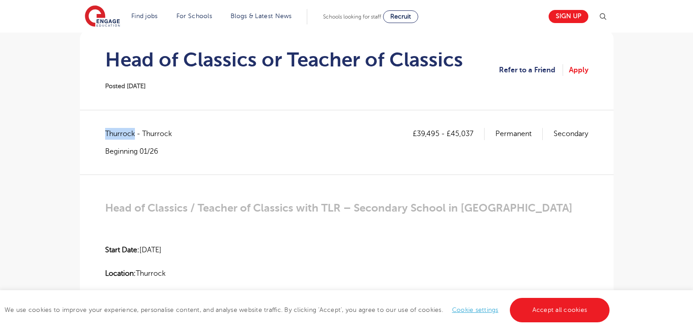
scroll to position [91, 0]
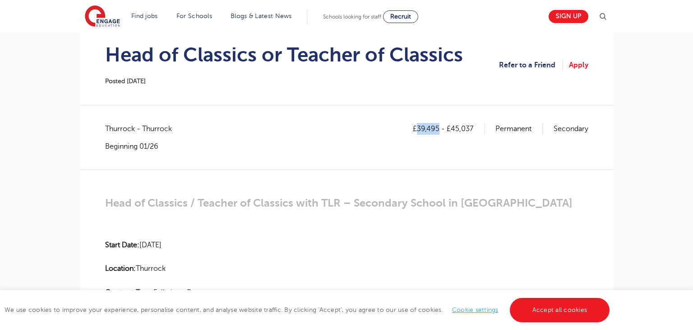
drag, startPoint x: 417, startPoint y: 127, endPoint x: 438, endPoint y: 125, distance: 20.9
click at [438, 125] on p "£39,495 - £45,037" at bounding box center [449, 129] width 72 height 12
copy p "39,495"
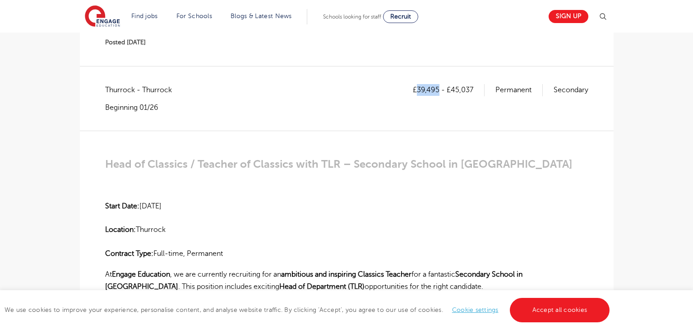
scroll to position [125, 0]
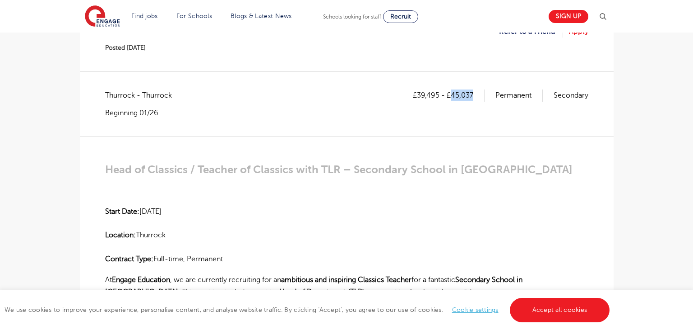
drag, startPoint x: 451, startPoint y: 94, endPoint x: 476, endPoint y: 93, distance: 24.4
click at [476, 93] on p "£39,495 - £45,037" at bounding box center [449, 95] width 72 height 12
copy p "45,037"
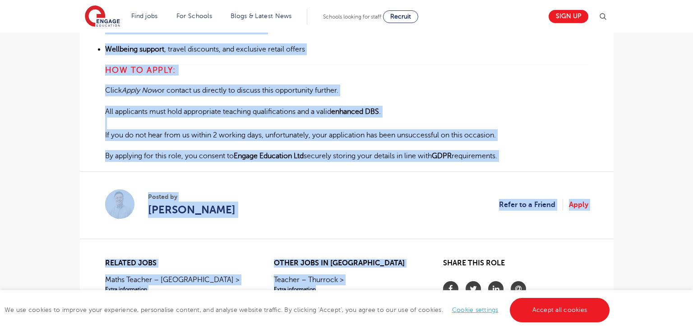
scroll to position [823, 0]
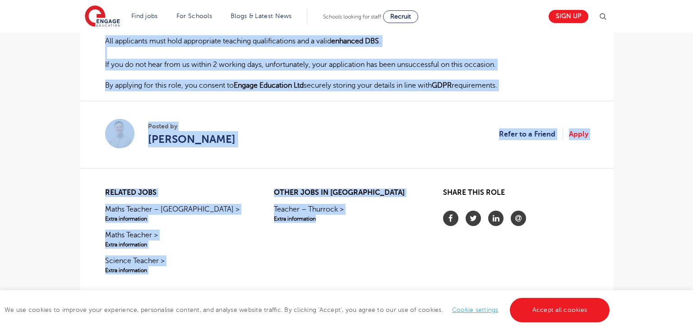
drag, startPoint x: 105, startPoint y: 167, endPoint x: 517, endPoint y: 77, distance: 421.8
copy div "Head of Classics / Teacher of Classics with TLR – Secondary School in Thurrock …"
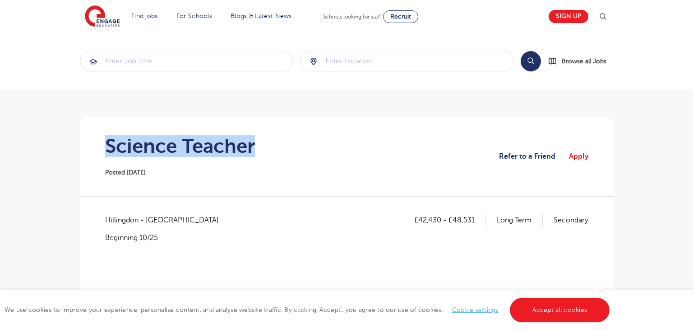
drag, startPoint x: 109, startPoint y: 144, endPoint x: 265, endPoint y: 146, distance: 155.7
click at [265, 146] on section "Science Teacher Posted [DATE] Refer to a Friend Apply" at bounding box center [347, 155] width 520 height 79
copy h1 "Science Teacher"
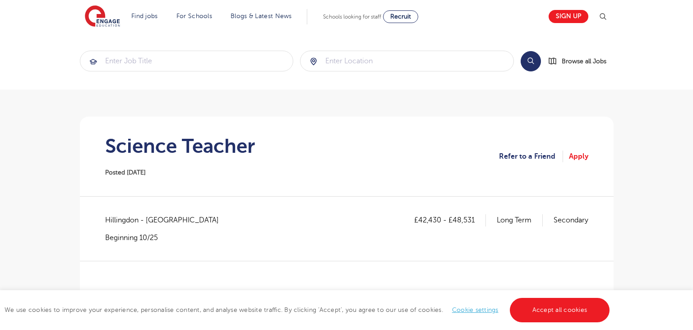
click at [117, 219] on span "Hillingdon - [GEOGRAPHIC_DATA]" at bounding box center [166, 220] width 123 height 12
copy span "Hillingdon"
drag, startPoint x: 419, startPoint y: 216, endPoint x: 439, endPoint y: 218, distance: 19.5
click at [439, 218] on p "£42,430 - £48,531" at bounding box center [450, 220] width 72 height 12
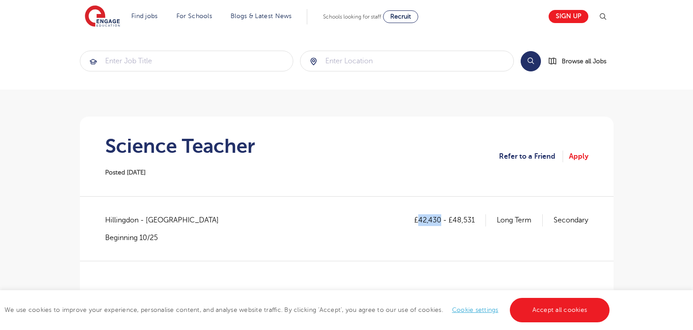
copy p "42,430"
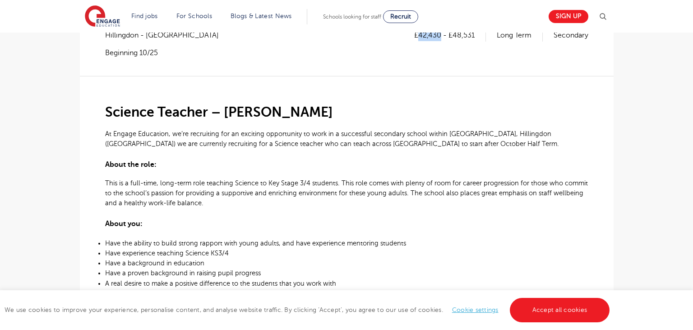
scroll to position [101, 0]
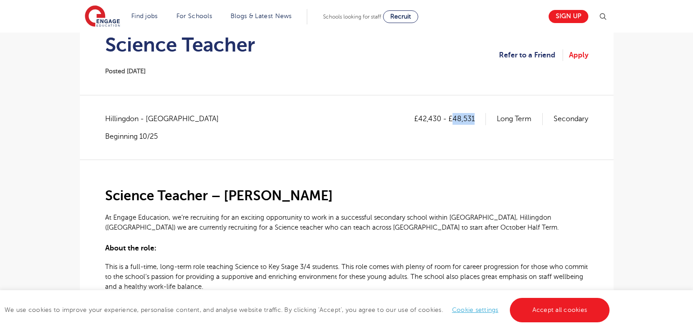
drag, startPoint x: 454, startPoint y: 119, endPoint x: 473, endPoint y: 120, distance: 19.4
click at [473, 120] on p "£42,430 - £48,531" at bounding box center [450, 119] width 72 height 12
copy p "48,531"
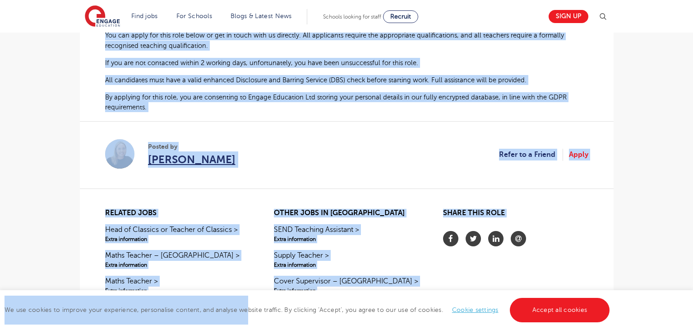
scroll to position [579, 0]
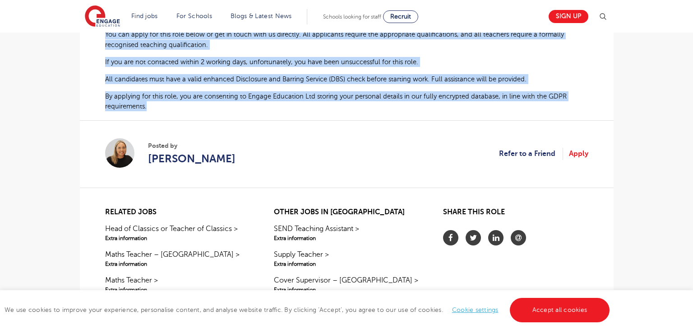
drag, startPoint x: 105, startPoint y: 61, endPoint x: 154, endPoint y: 113, distance: 71.5
copy div "Loremip Dolorsi – Ametc Ad Elitse Doeiusmod, te’in utlaboreet dol ma aliquaen a…"
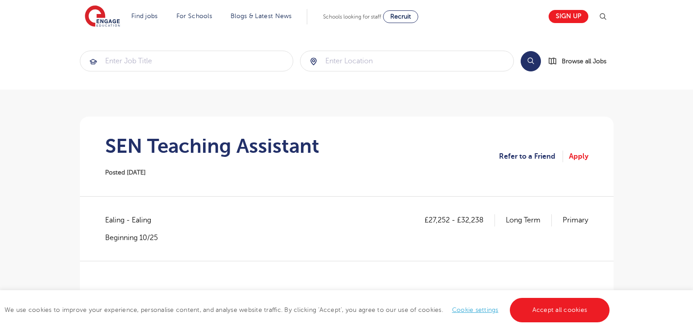
click at [117, 220] on span "Ealing - Ealing" at bounding box center [132, 220] width 55 height 12
copy span "Ealing"
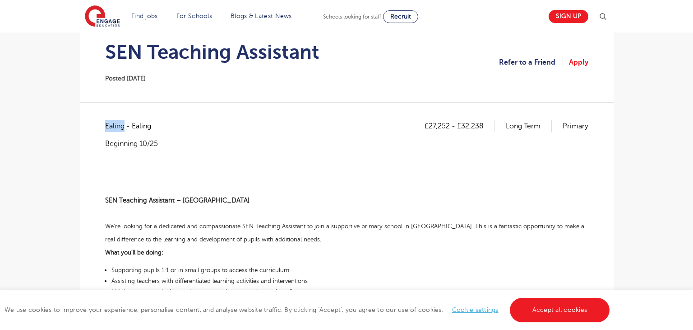
scroll to position [125, 0]
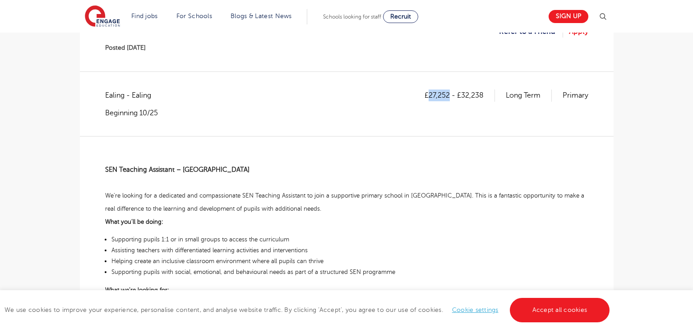
drag, startPoint x: 428, startPoint y: 97, endPoint x: 449, endPoint y: 97, distance: 20.8
click at [449, 97] on p "£27,252 - £32,238" at bounding box center [460, 95] width 70 height 12
copy p "27,252"
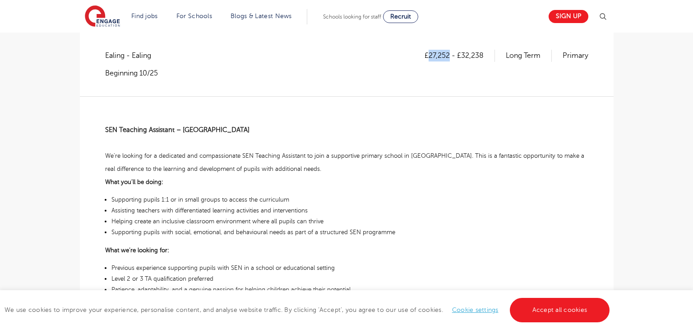
scroll to position [139, 0]
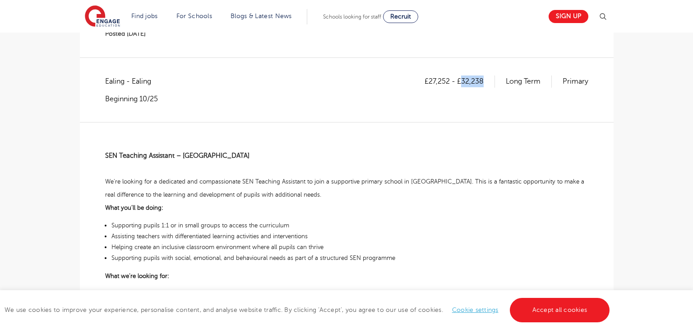
drag, startPoint x: 462, startPoint y: 81, endPoint x: 483, endPoint y: 81, distance: 21.2
click at [483, 81] on p "£27,252 - £32,238" at bounding box center [460, 81] width 70 height 12
copy p "32,238"
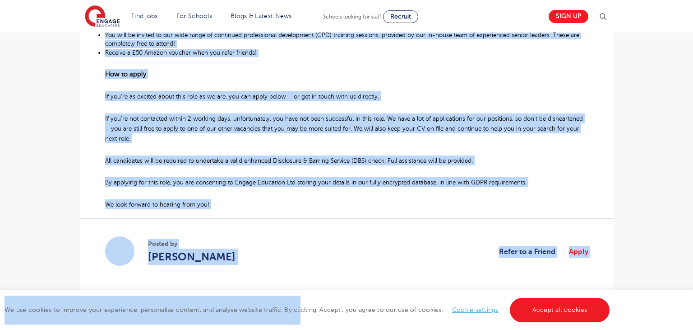
scroll to position [516, 0]
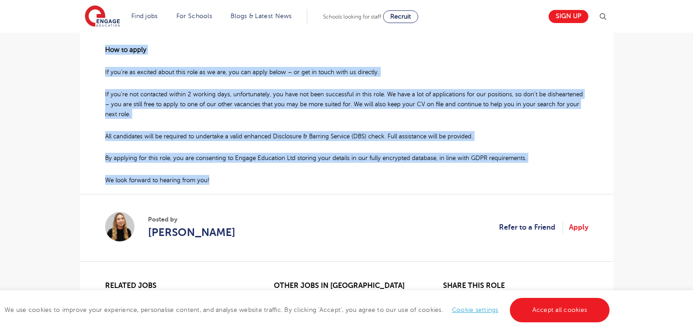
drag, startPoint x: 104, startPoint y: 153, endPoint x: 212, endPoint y: 177, distance: 111.1
copy div "SEN Teaching Assistant – West Ealing We’re looking for a dedicated and compassi…"
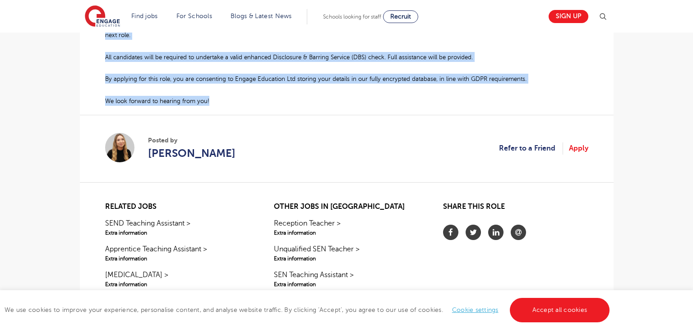
scroll to position [596, 0]
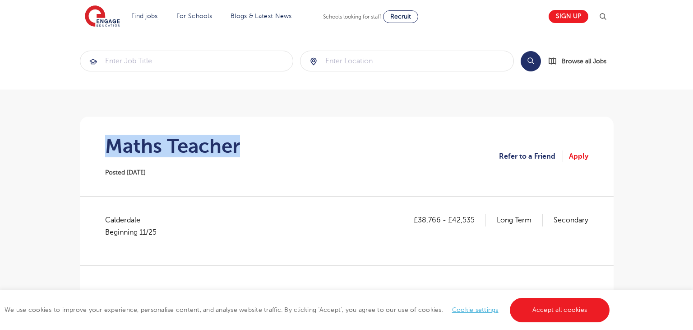
drag, startPoint x: 0, startPoint y: 0, endPoint x: 257, endPoint y: 149, distance: 297.5
click at [257, 149] on section "Maths Teacher Posted 15/10/25 Refer to a Friend Apply" at bounding box center [347, 155] width 520 height 79
copy h1 "Maths Teacher"
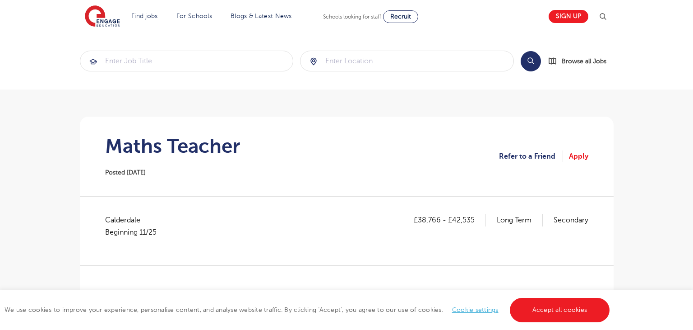
click at [124, 222] on span "Calderdale Beginning 11/25" at bounding box center [135, 226] width 60 height 24
copy span "Calderdale"
drag, startPoint x: 419, startPoint y: 221, endPoint x: 441, endPoint y: 219, distance: 22.7
click at [441, 219] on p "£38,766 - £42,535" at bounding box center [450, 220] width 72 height 12
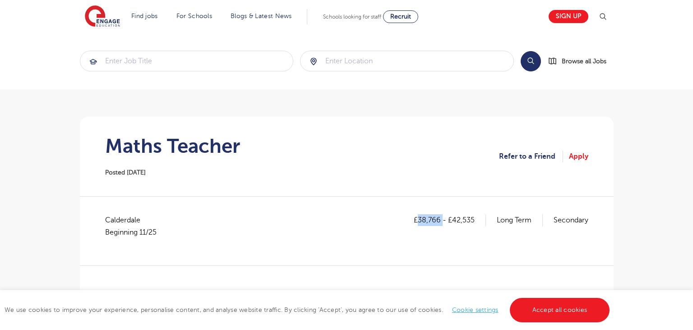
click at [424, 239] on div "£38,766 - £42,535 Long Term Secondary" at bounding box center [501, 230] width 175 height 33
drag, startPoint x: 418, startPoint y: 219, endPoint x: 438, endPoint y: 217, distance: 20.4
click at [438, 217] on p "£38,766 - £42,535" at bounding box center [450, 220] width 72 height 12
copy p "38,766"
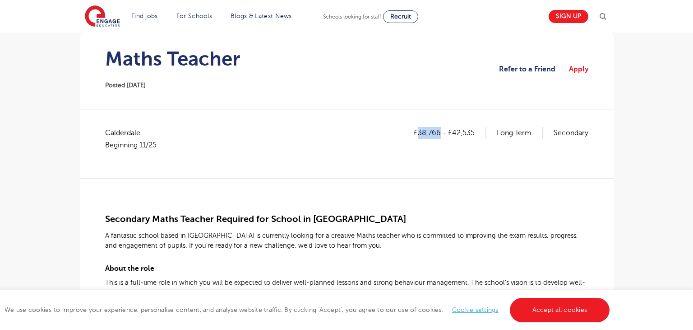
scroll to position [87, 0]
drag, startPoint x: 453, startPoint y: 133, endPoint x: 492, endPoint y: 133, distance: 38.8
click at [492, 133] on div "£38,766 - £42,535 Long Term Secondary" at bounding box center [501, 133] width 175 height 12
copy p "42,535"
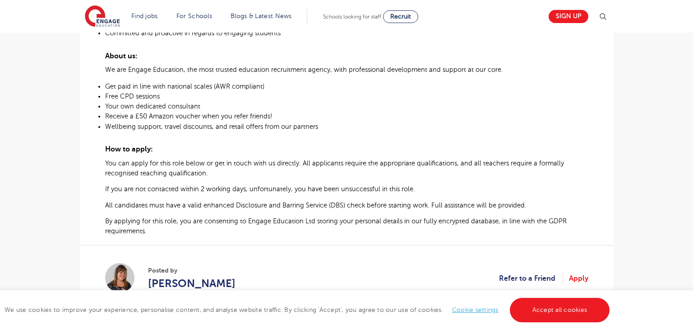
scroll to position [455, 0]
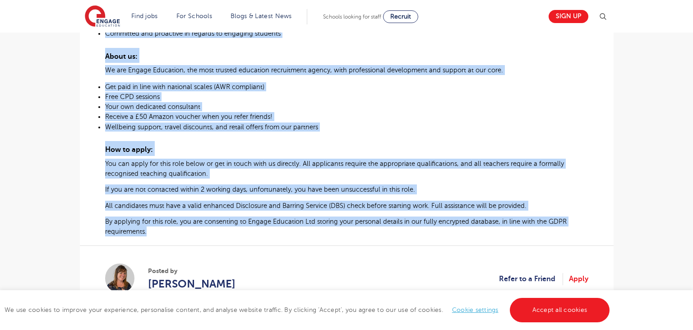
drag, startPoint x: 106, startPoint y: 218, endPoint x: 146, endPoint y: 234, distance: 43.0
click at [146, 234] on div "Secondary Maths Teacher Required for School in Brighouse A fantastic school bas…" at bounding box center [346, 23] width 483 height 426
copy div "Secondary Maths Teacher Required for School in Brighouse A fantastic school bas…"
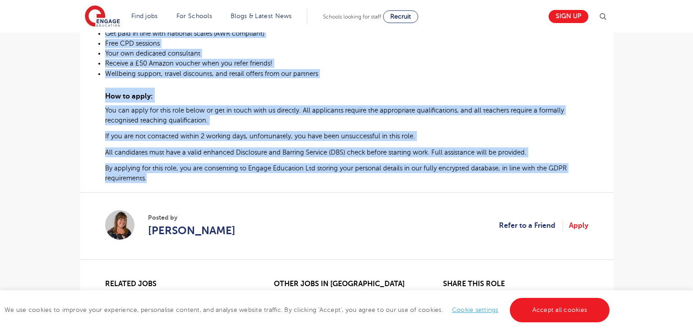
scroll to position [510, 0]
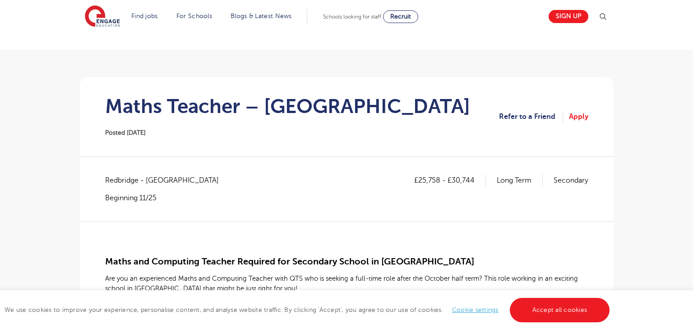
scroll to position [42, 0]
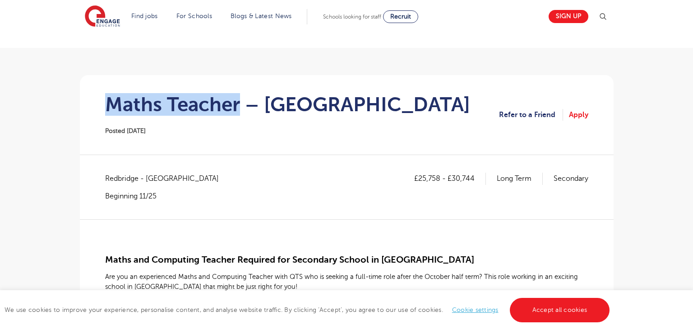
drag, startPoint x: 103, startPoint y: 104, endPoint x: 237, endPoint y: 103, distance: 133.2
click at [237, 103] on section "Maths Teacher – Redbridge Posted [DATE] Refer to a Friend Apply" at bounding box center [347, 114] width 520 height 79
copy h1 "Maths Teacher"
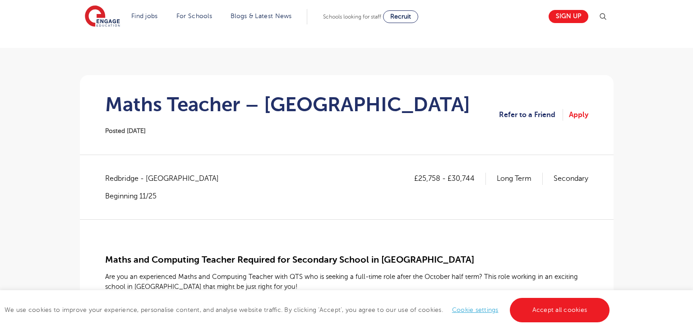
click at [119, 177] on span "Redbridge - [GEOGRAPHIC_DATA]" at bounding box center [166, 178] width 123 height 12
copy span "Redbridge"
drag, startPoint x: 418, startPoint y: 176, endPoint x: 439, endPoint y: 177, distance: 21.3
click at [439, 177] on p "£25,758 - £30,744" at bounding box center [450, 178] width 72 height 12
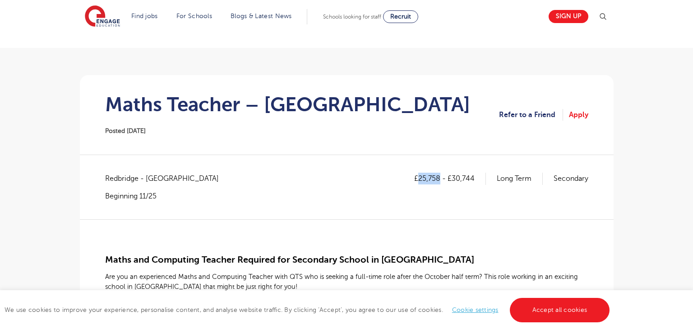
copy p "25,758"
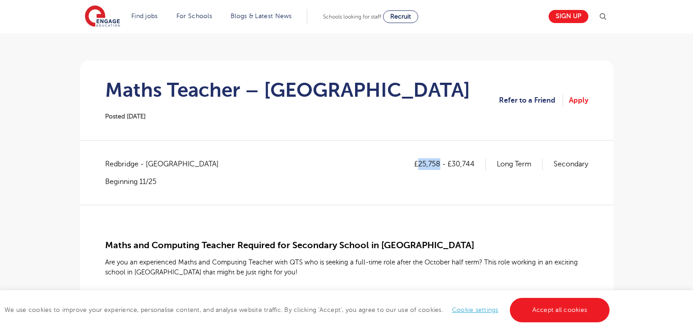
scroll to position [54, 0]
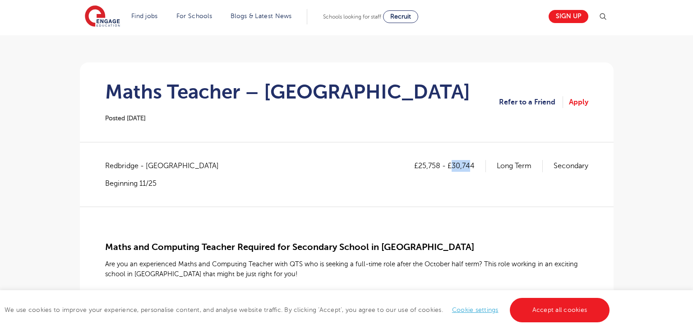
drag, startPoint x: 453, startPoint y: 166, endPoint x: 472, endPoint y: 165, distance: 18.5
click at [472, 165] on p "£25,758 - £30,744" at bounding box center [450, 166] width 72 height 12
click at [479, 175] on div "£25,758 - £30,744 Long Term Secondary" at bounding box center [501, 174] width 174 height 28
drag, startPoint x: 453, startPoint y: 165, endPoint x: 496, endPoint y: 165, distance: 43.3
click at [496, 165] on div "£25,758 - £30,744 Long Term Secondary" at bounding box center [501, 166] width 174 height 12
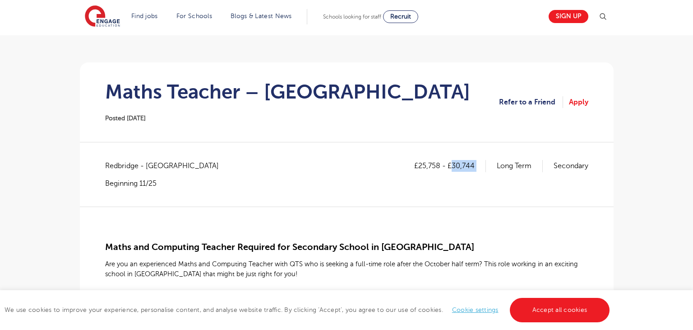
copy p "30,744"
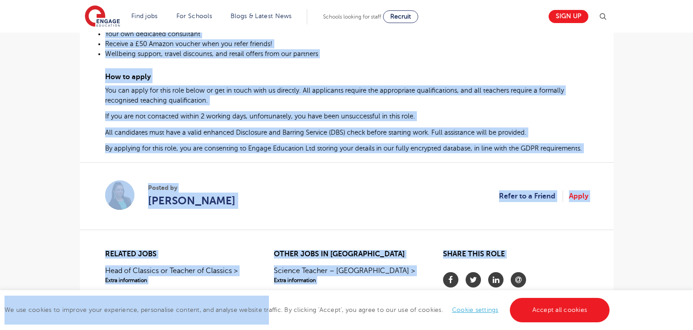
scroll to position [520, 0]
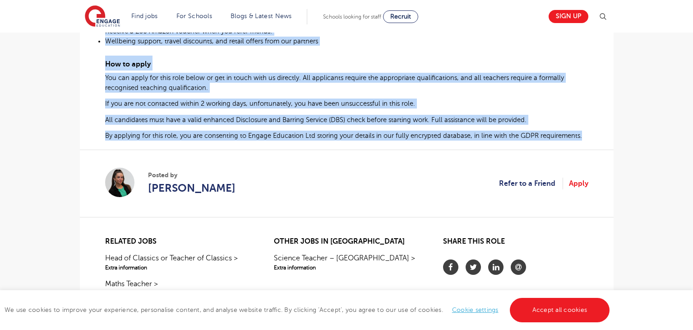
drag, startPoint x: 106, startPoint y: 135, endPoint x: 579, endPoint y: 141, distance: 473.1
copy div "Maths and Computing Teacher Required for Secondary School in [GEOGRAPHIC_DATA] …"
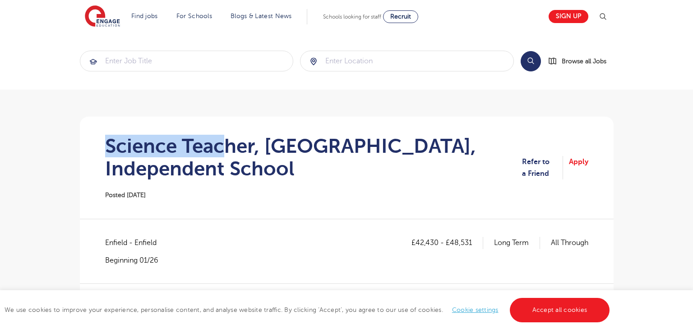
drag, startPoint x: 117, startPoint y: 144, endPoint x: 226, endPoint y: 143, distance: 108.8
click at [222, 144] on h1 "Science Teacher, [GEOGRAPHIC_DATA], Independent School" at bounding box center [314, 157] width 418 height 45
click at [222, 153] on h1 "Science Teacher, [GEOGRAPHIC_DATA], Independent School" at bounding box center [314, 157] width 418 height 45
drag, startPoint x: 108, startPoint y: 145, endPoint x: 254, endPoint y: 148, distance: 145.4
click at [254, 148] on h1 "Science Teacher, [GEOGRAPHIC_DATA], Independent School" at bounding box center [314, 157] width 418 height 45
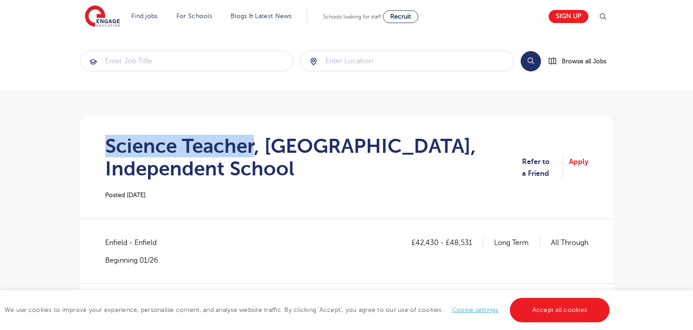
copy h1 "Science Teacher"
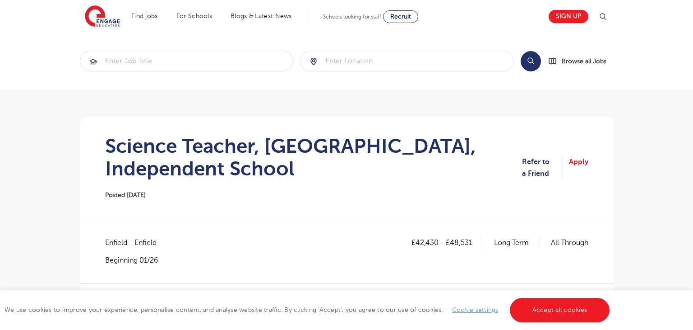
click at [117, 238] on span "Enfield - Enfield" at bounding box center [135, 243] width 60 height 12
copy span "Enfield"
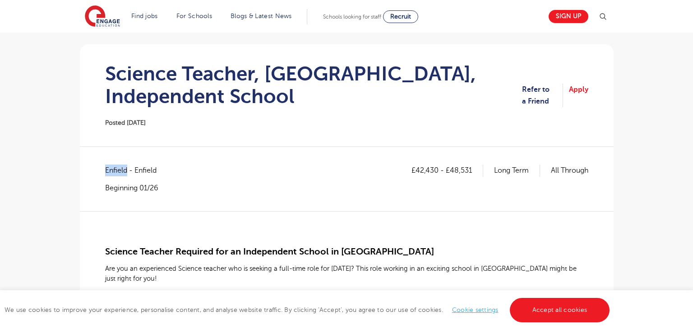
scroll to position [81, 0]
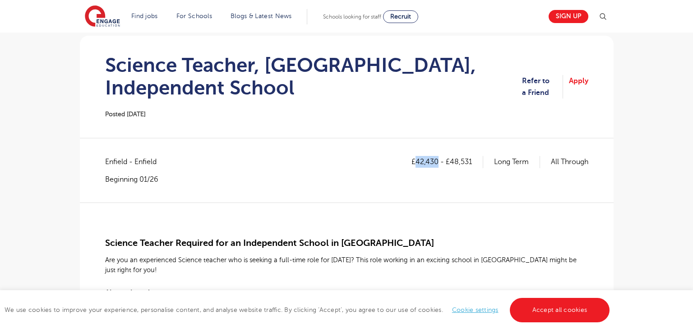
drag, startPoint x: 415, startPoint y: 162, endPoint x: 436, endPoint y: 162, distance: 21.7
click at [436, 162] on p "£42,430 - £48,531" at bounding box center [448, 162] width 72 height 12
copy p "42,430"
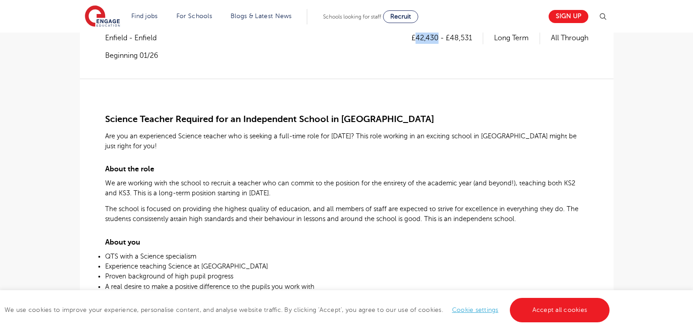
scroll to position [185, 0]
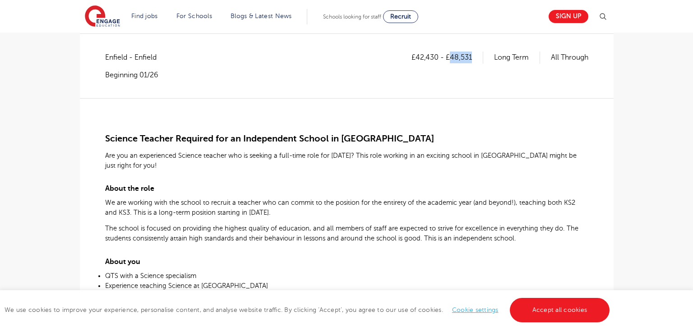
drag, startPoint x: 450, startPoint y: 57, endPoint x: 470, endPoint y: 55, distance: 20.9
click at [470, 55] on p "£42,430 - £48,531" at bounding box center [448, 57] width 72 height 12
copy p "48,531"
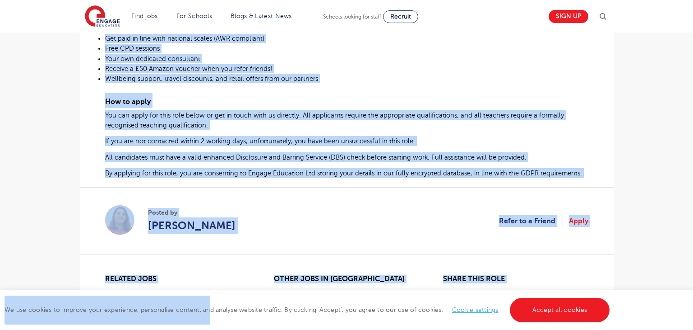
scroll to position [512, 0]
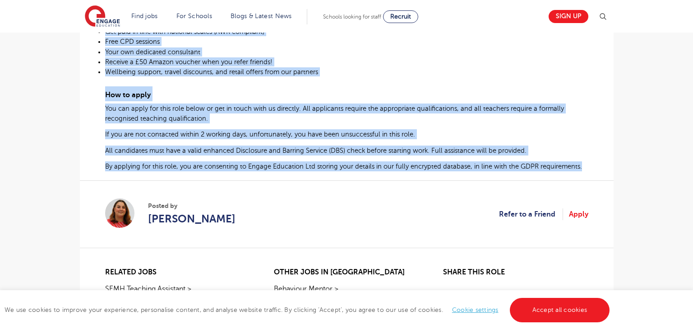
drag, startPoint x: 104, startPoint y: 137, endPoint x: 579, endPoint y: 167, distance: 475.4
copy div "Science Teacher Required for an Independent School in [GEOGRAPHIC_DATA] Are you…"
